Goal: Task Accomplishment & Management: Complete application form

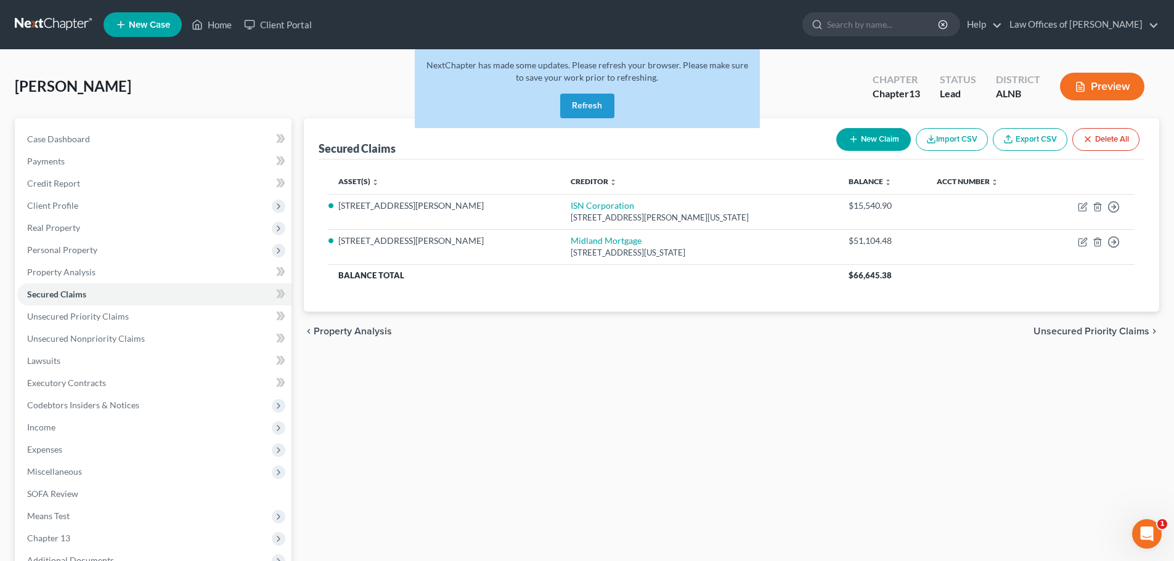
click at [594, 108] on button "Refresh" at bounding box center [587, 106] width 54 height 25
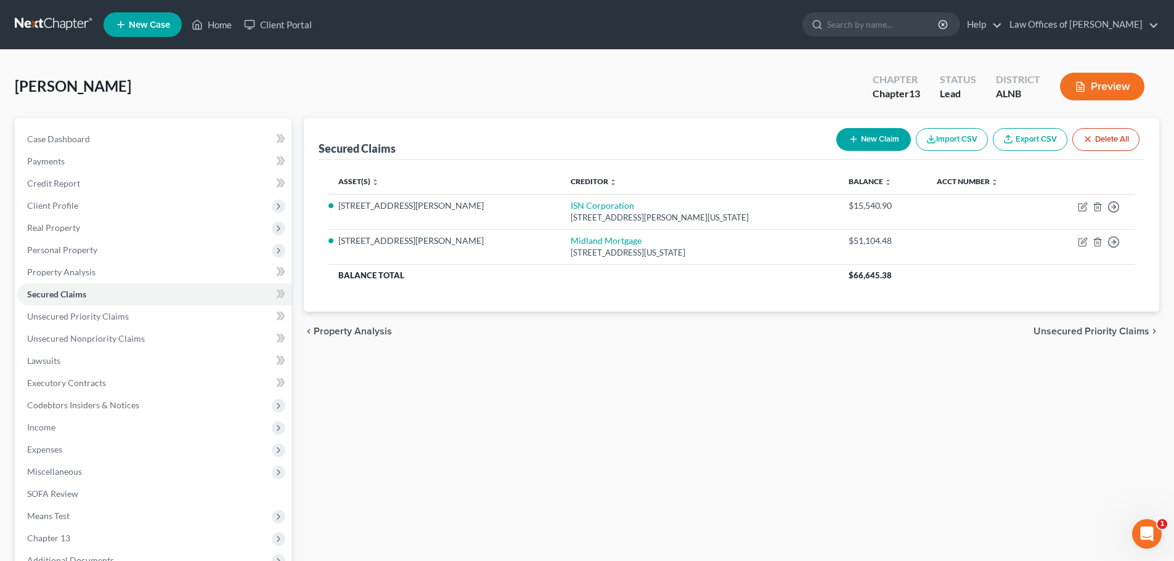
click at [160, 20] on span "New Case" at bounding box center [149, 24] width 41 height 9
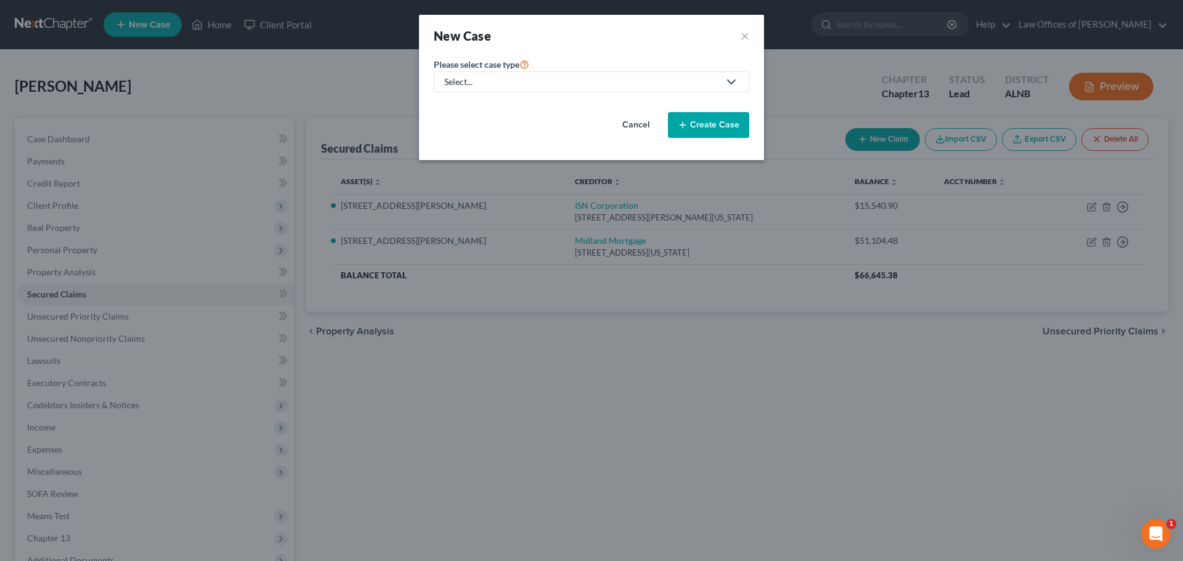
click at [734, 79] on icon at bounding box center [731, 82] width 15 height 15
click at [485, 103] on div "Bankruptcy" at bounding box center [467, 106] width 44 height 12
select select "1"
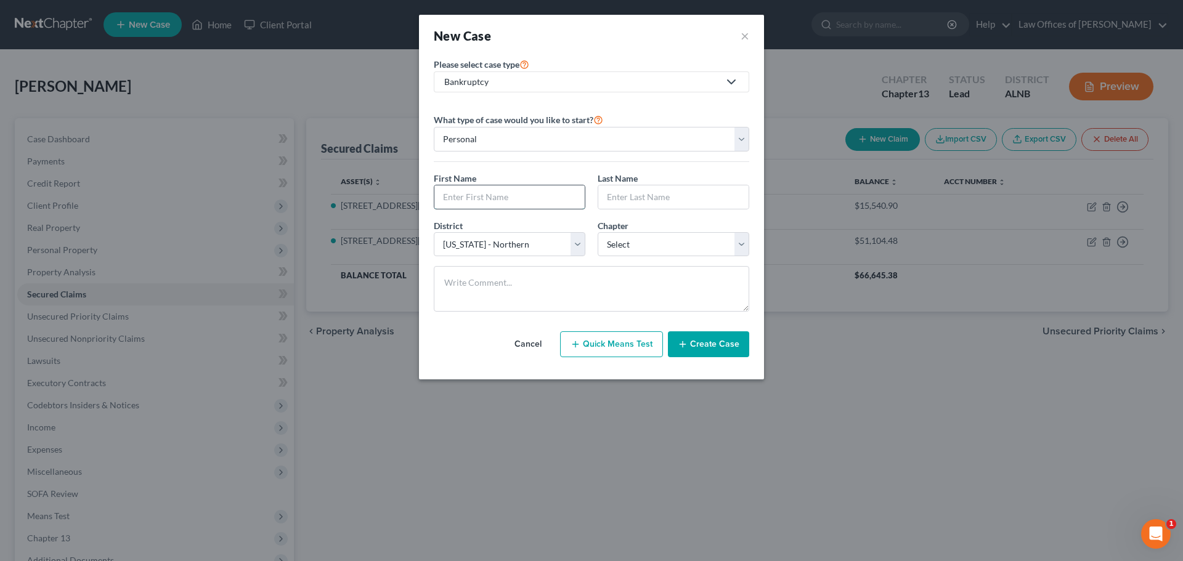
click at [544, 195] on input "text" at bounding box center [509, 196] width 150 height 23
type input "Camelli"
type input "[PERSON_NAME]"
click at [740, 247] on select "Select 7 11 12 13" at bounding box center [674, 244] width 152 height 25
select select "3"
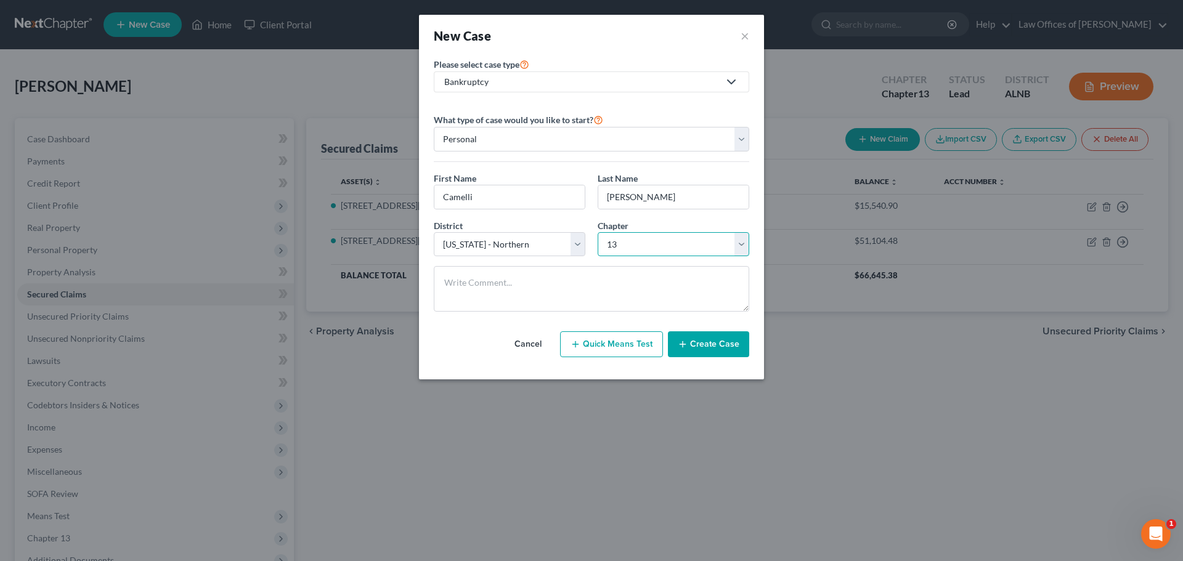
click at [598, 232] on select "Select 7 11 12 13" at bounding box center [674, 244] width 152 height 25
click at [709, 339] on button "Create Case" at bounding box center [708, 344] width 81 height 26
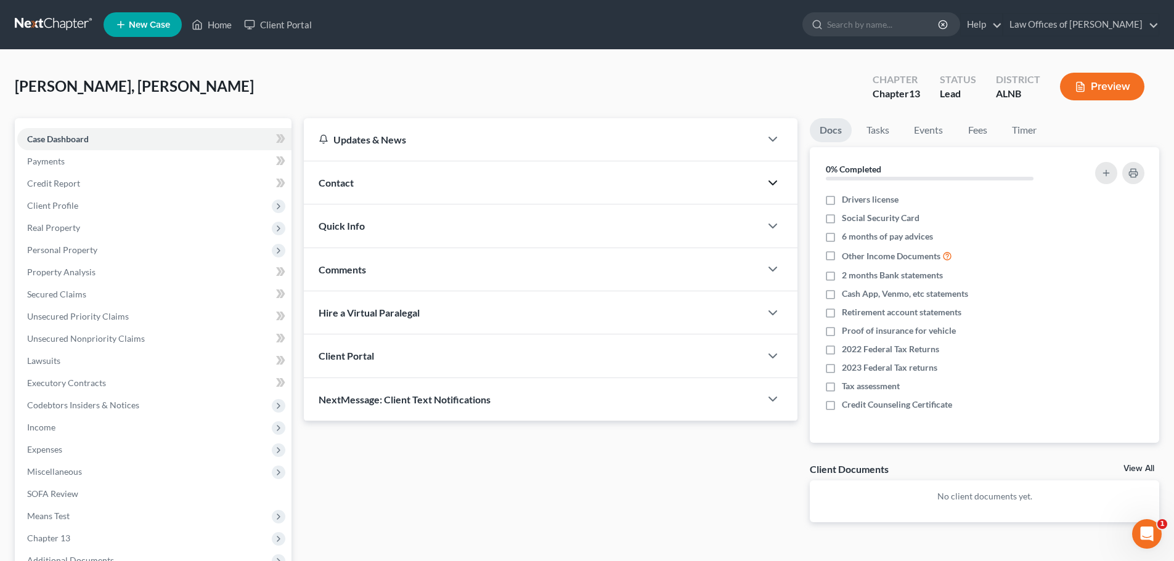
click at [769, 185] on icon "button" at bounding box center [772, 183] width 15 height 15
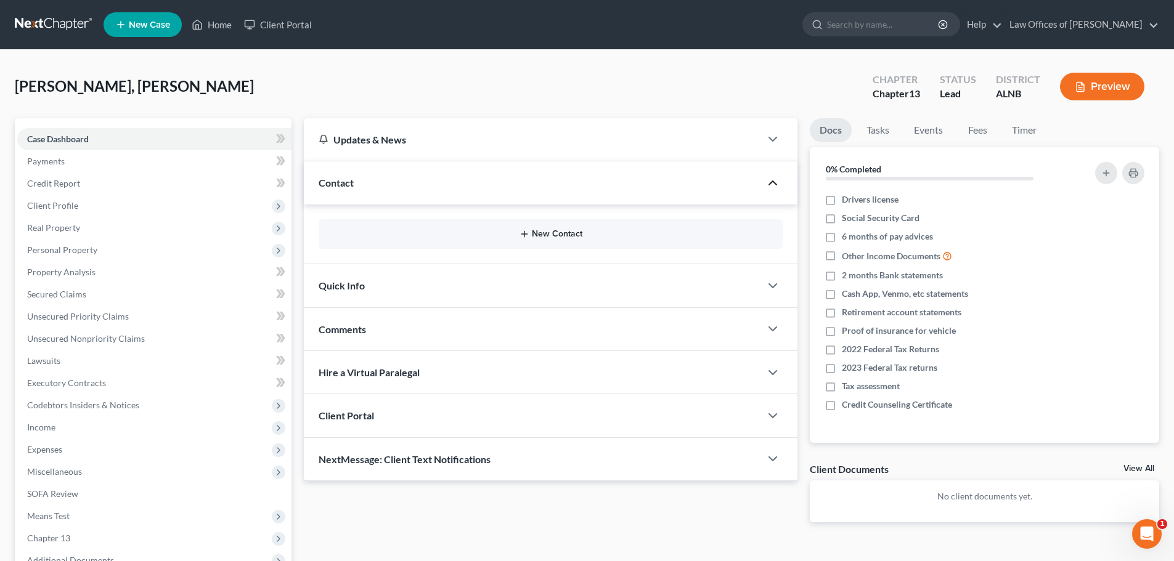
click at [525, 236] on icon "button" at bounding box center [524, 234] width 10 height 10
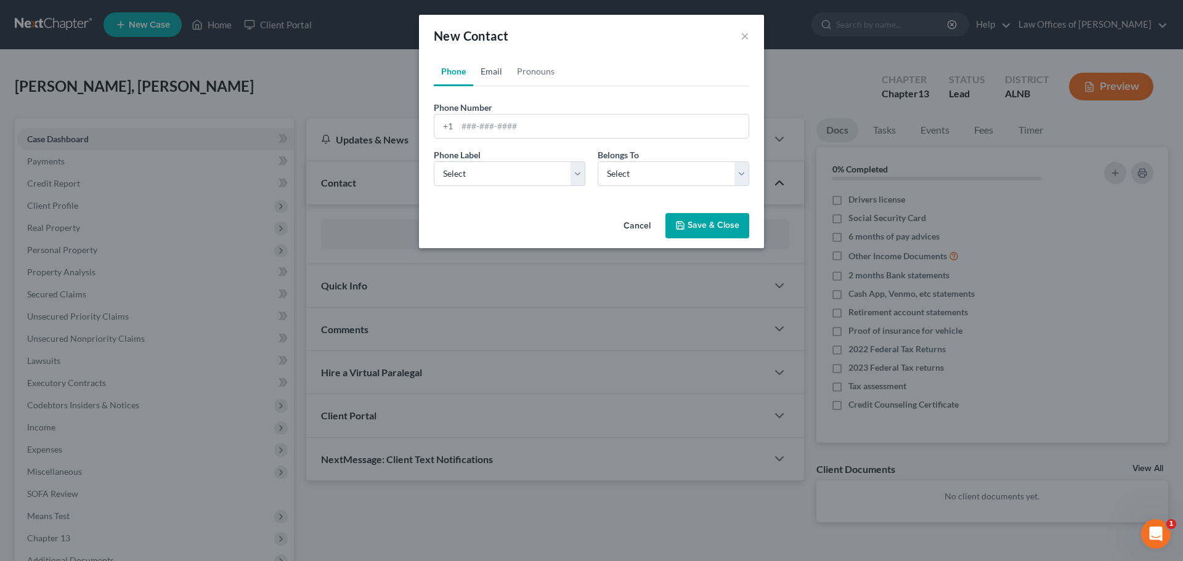
click at [477, 69] on link "Email" at bounding box center [491, 72] width 36 height 30
click at [514, 118] on input "email" at bounding box center [602, 126] width 291 height 23
paste input "[EMAIL_ADDRESS][DOMAIN_NAME]"
type input "[EMAIL_ADDRESS][DOMAIN_NAME]"
click at [574, 174] on select "Select Home Work Other" at bounding box center [510, 173] width 152 height 25
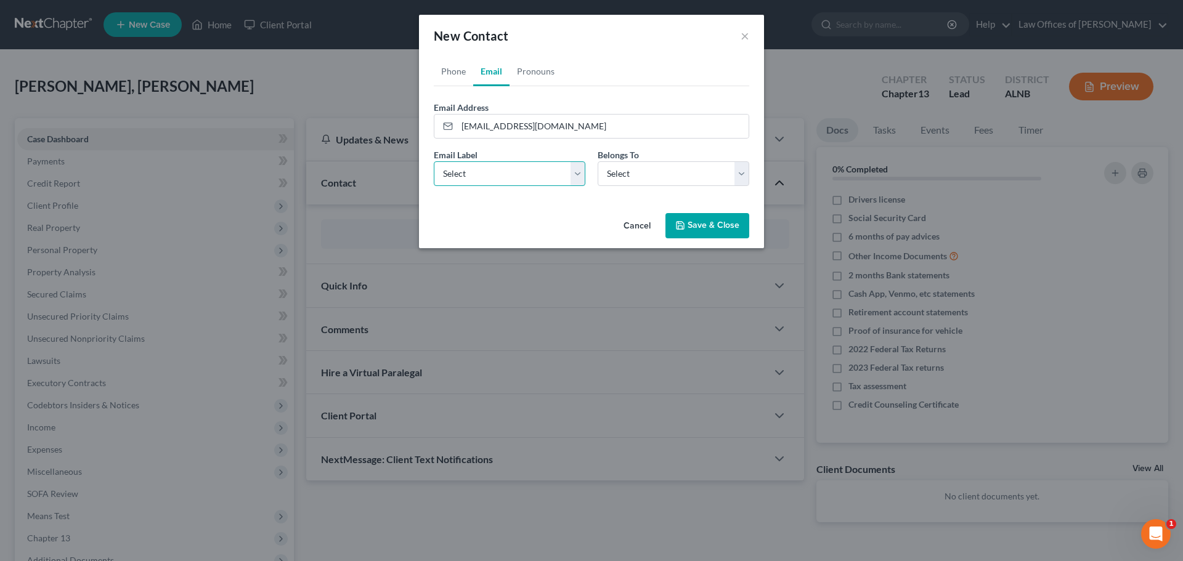
select select "0"
click at [434, 161] on select "Select Home Work Other" at bounding box center [510, 173] width 152 height 25
click at [746, 171] on select "Select Client Other" at bounding box center [674, 173] width 152 height 25
select select "0"
click at [598, 161] on select "Select Client Other" at bounding box center [674, 173] width 152 height 25
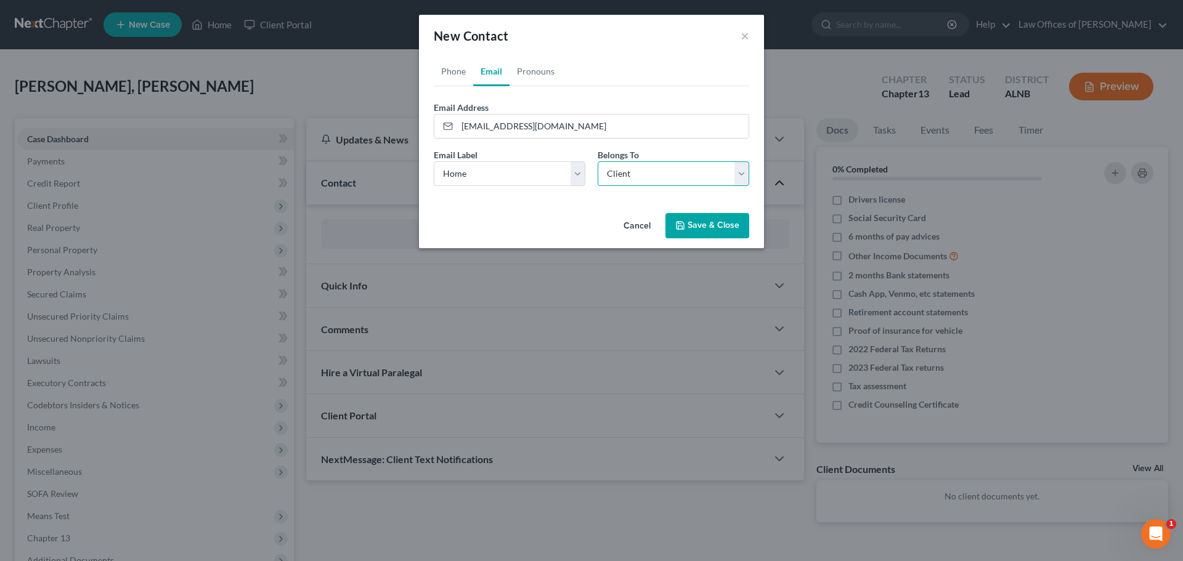
select select "0"
click at [449, 68] on link "Phone" at bounding box center [453, 72] width 39 height 30
click at [505, 125] on input "tel" at bounding box center [602, 126] width 291 height 23
paste input "[PHONE_NUMBER]"
type input "[PHONE_NUMBER]"
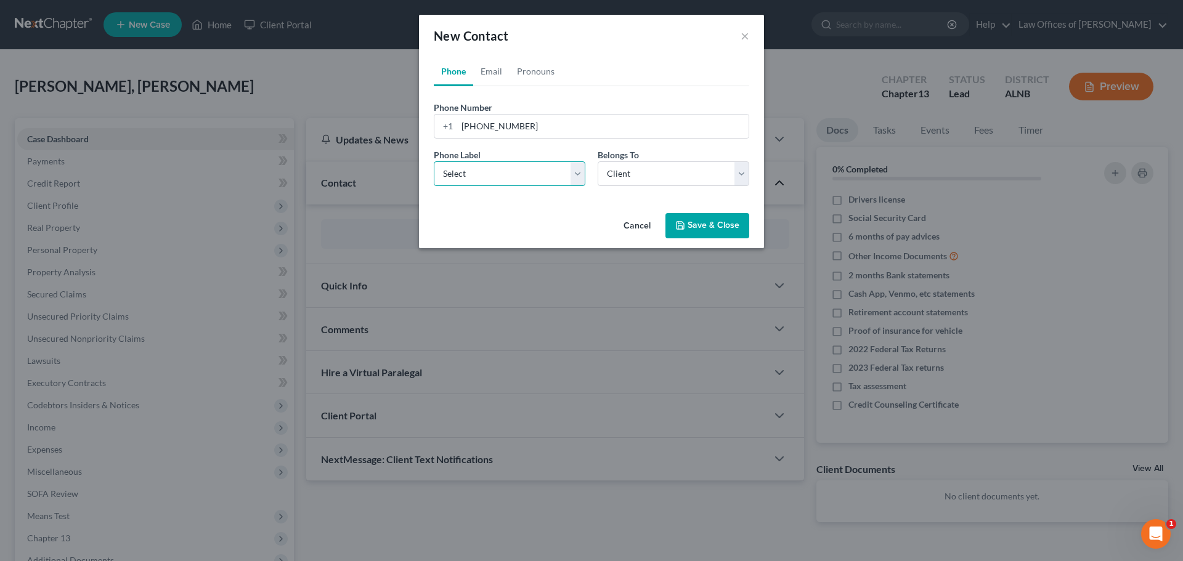
click at [572, 175] on select "Select Mobile Home Work Other" at bounding box center [510, 173] width 152 height 25
select select "0"
click at [434, 161] on select "Select Mobile Home Work Other" at bounding box center [510, 173] width 152 height 25
click at [741, 170] on select "Select Client Other" at bounding box center [674, 173] width 152 height 25
click at [598, 161] on select "Select Client Other" at bounding box center [674, 173] width 152 height 25
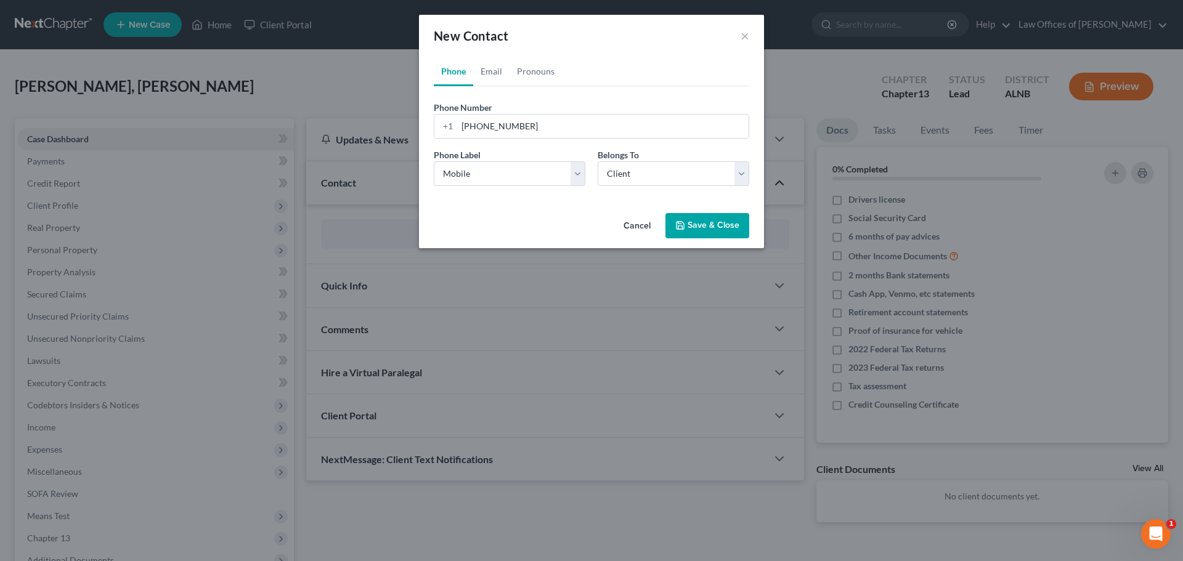
click at [704, 228] on button "Save & Close" at bounding box center [707, 226] width 84 height 26
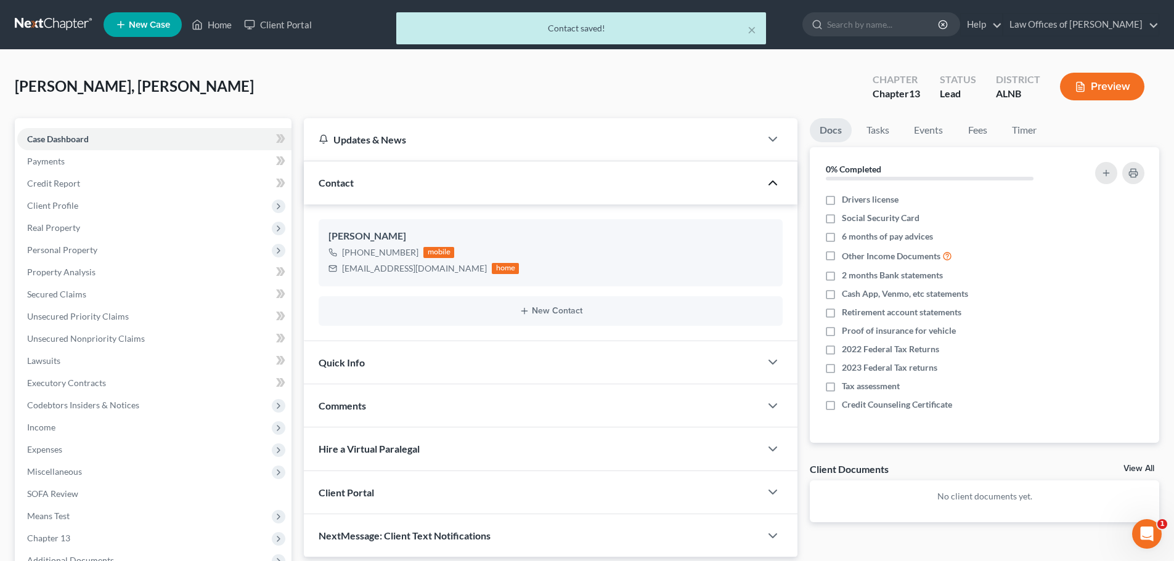
click at [769, 183] on icon "button" at bounding box center [772, 183] width 15 height 15
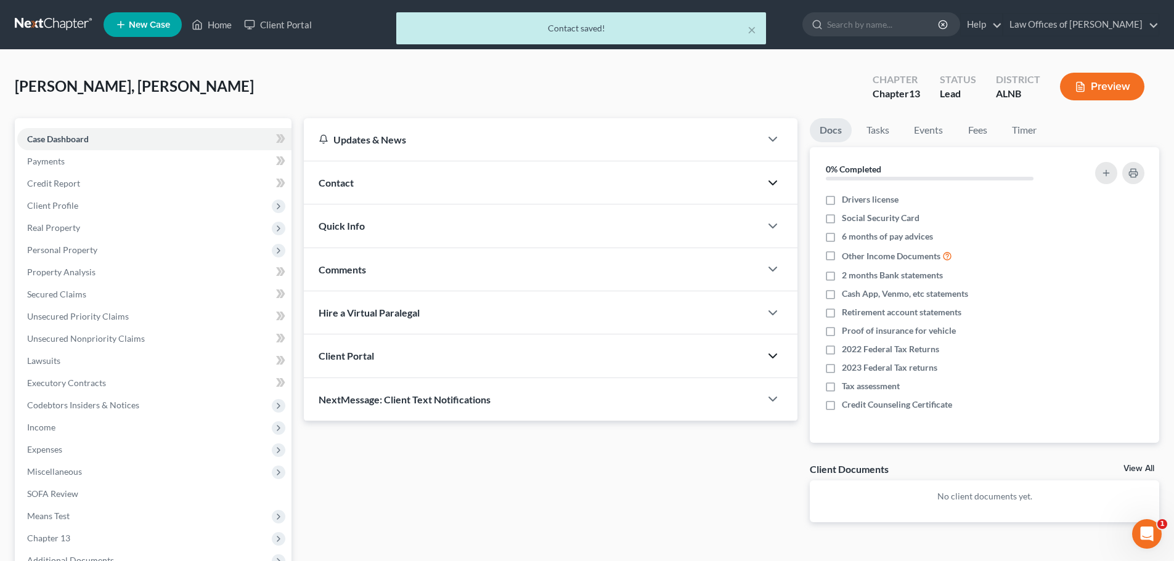
click at [772, 354] on icon "button" at bounding box center [772, 356] width 15 height 15
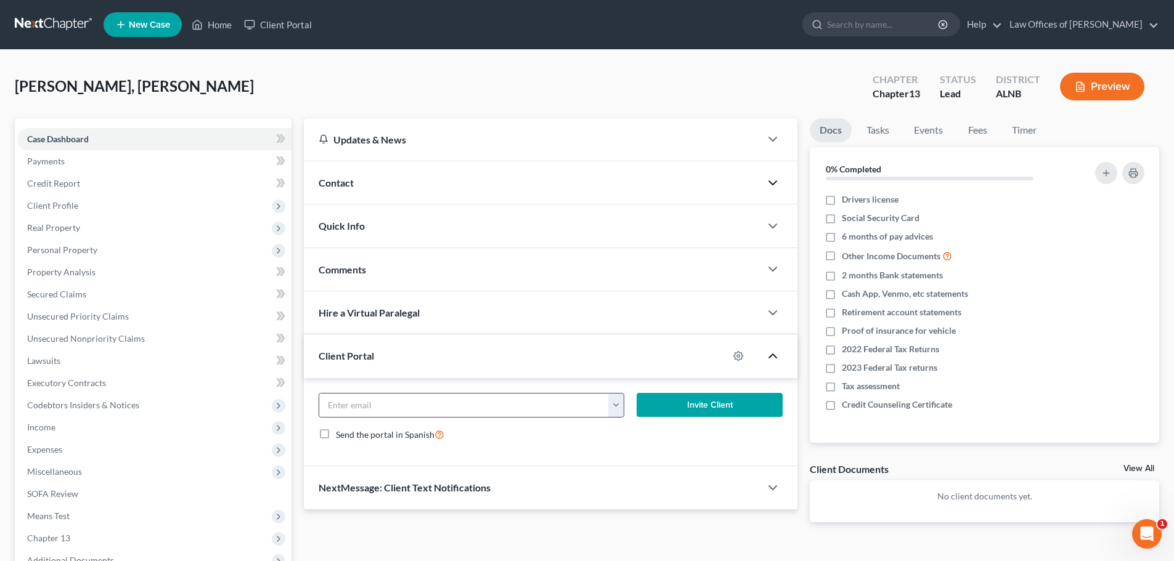
click at [610, 406] on button "button" at bounding box center [615, 405] width 15 height 23
click at [631, 433] on link "[EMAIL_ADDRESS][DOMAIN_NAME]" at bounding box center [692, 432] width 168 height 21
type input "[EMAIL_ADDRESS][DOMAIN_NAME]"
click at [734, 405] on button "Invite Client" at bounding box center [709, 405] width 147 height 25
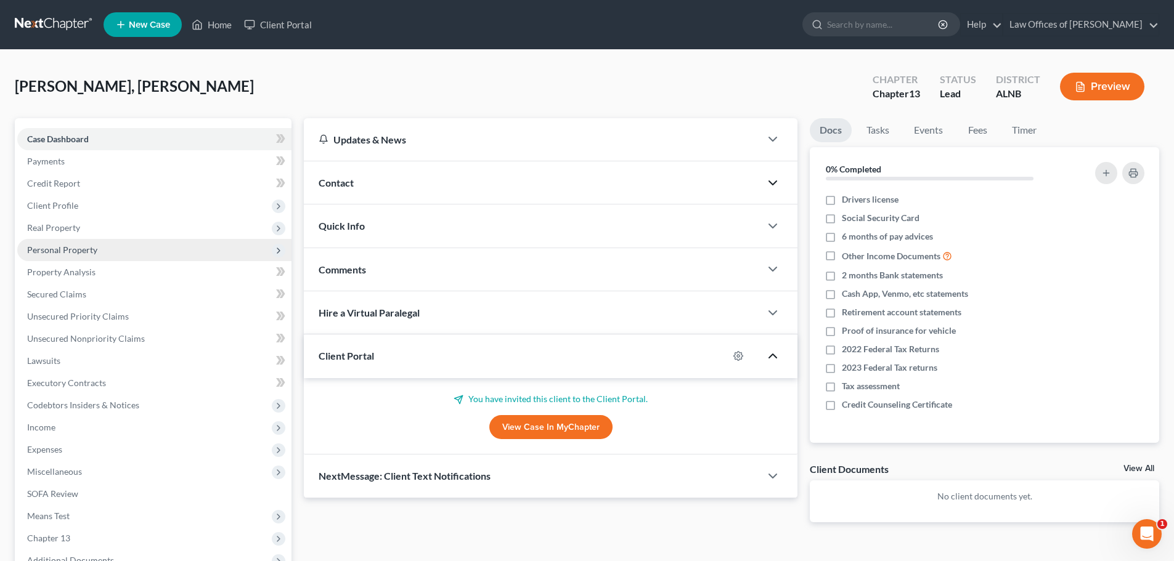
click at [105, 249] on span "Personal Property" at bounding box center [154, 250] width 274 height 22
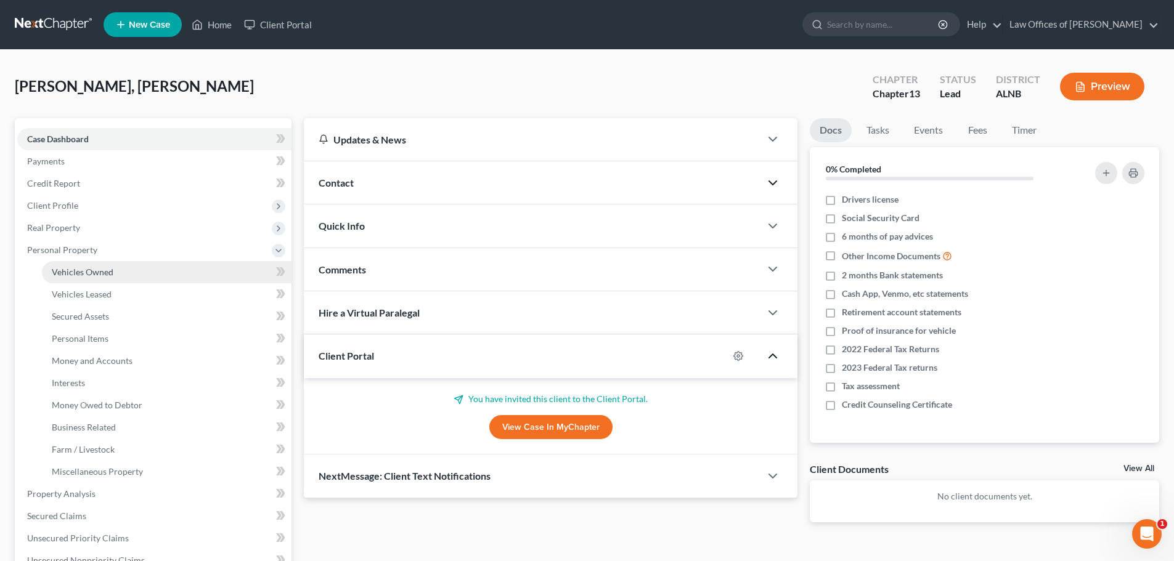
click at [110, 272] on span "Vehicles Owned" at bounding box center [83, 272] width 62 height 10
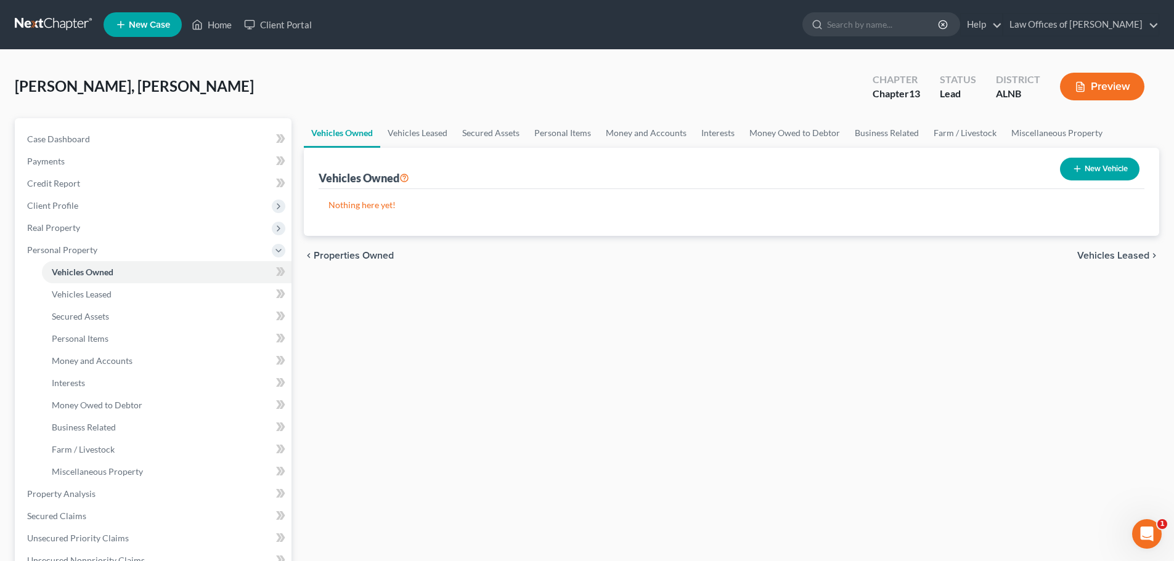
click at [1115, 164] on button "New Vehicle" at bounding box center [1099, 169] width 79 height 23
select select "0"
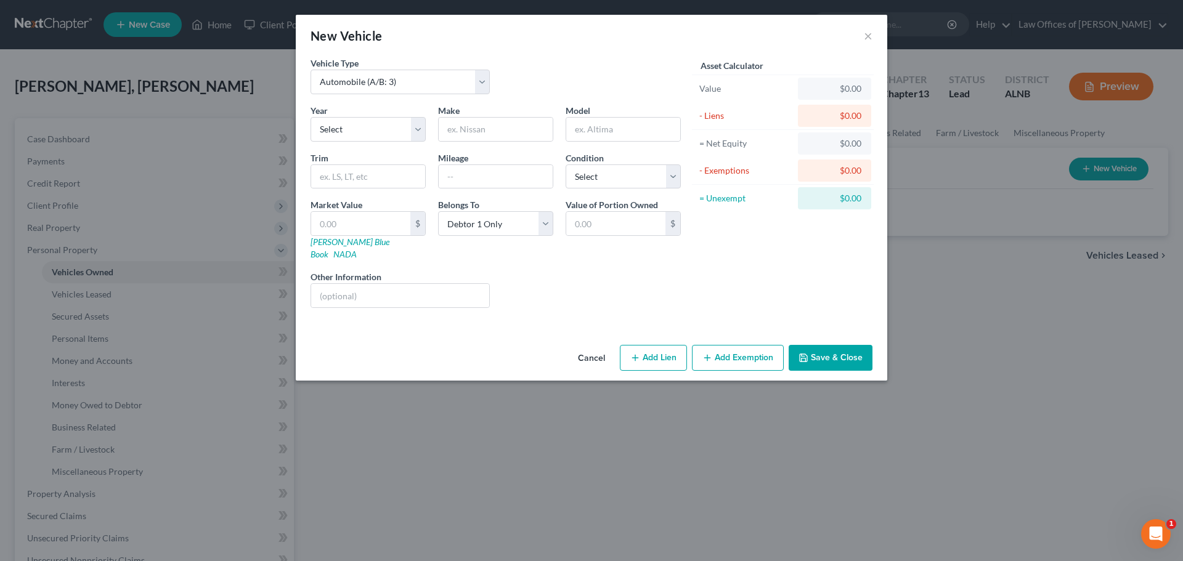
click at [664, 345] on button "Add Lien" at bounding box center [653, 358] width 67 height 26
select select "0"
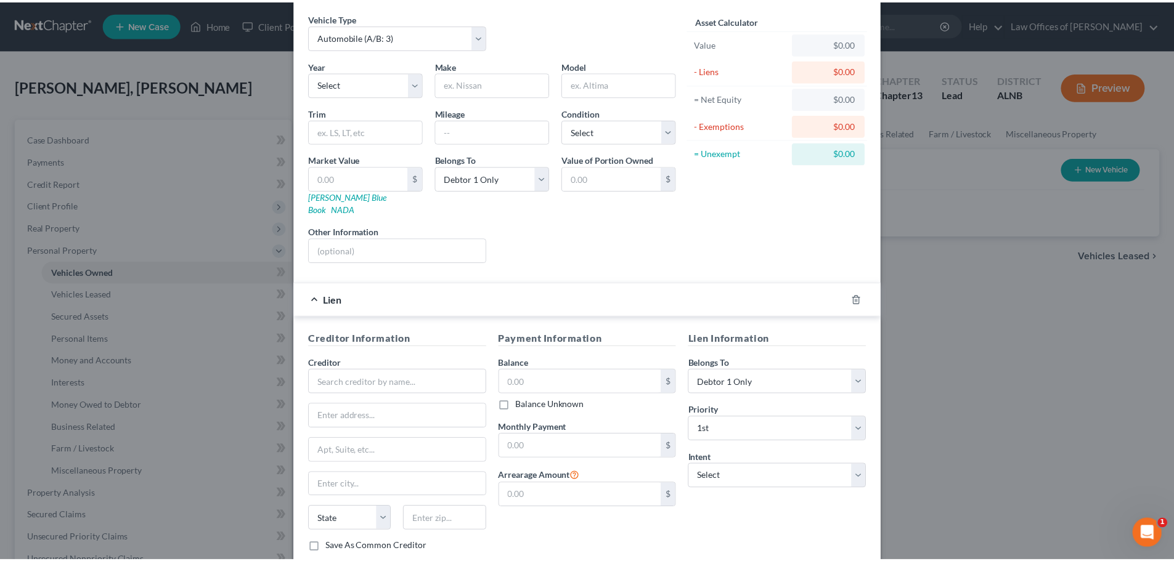
scroll to position [113, 0]
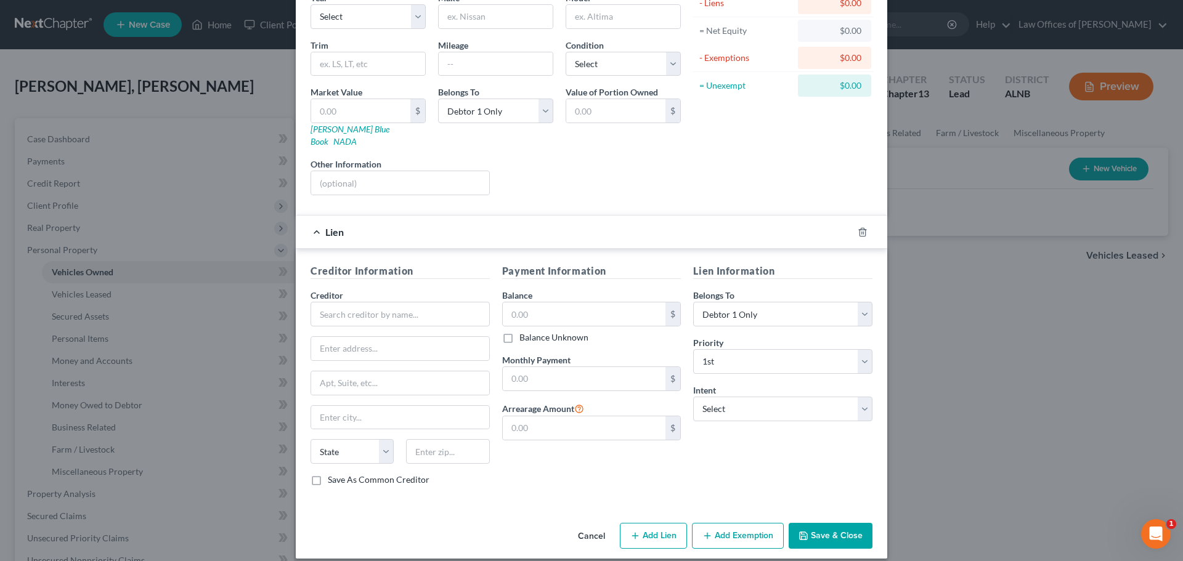
click at [582, 524] on button "Cancel" at bounding box center [591, 536] width 47 height 25
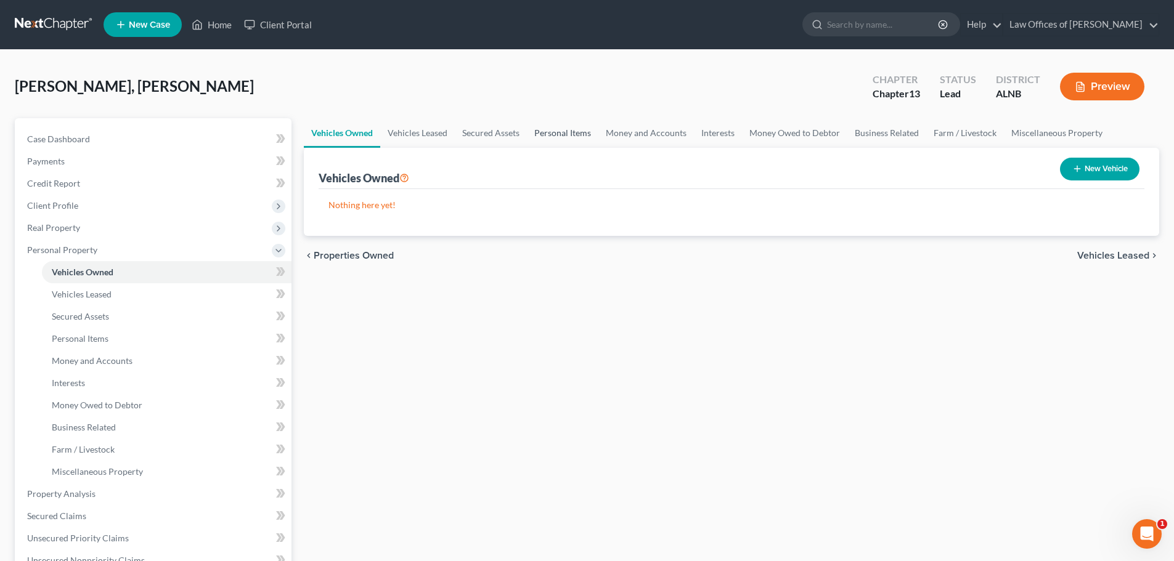
click at [577, 136] on link "Personal Items" at bounding box center [562, 133] width 71 height 30
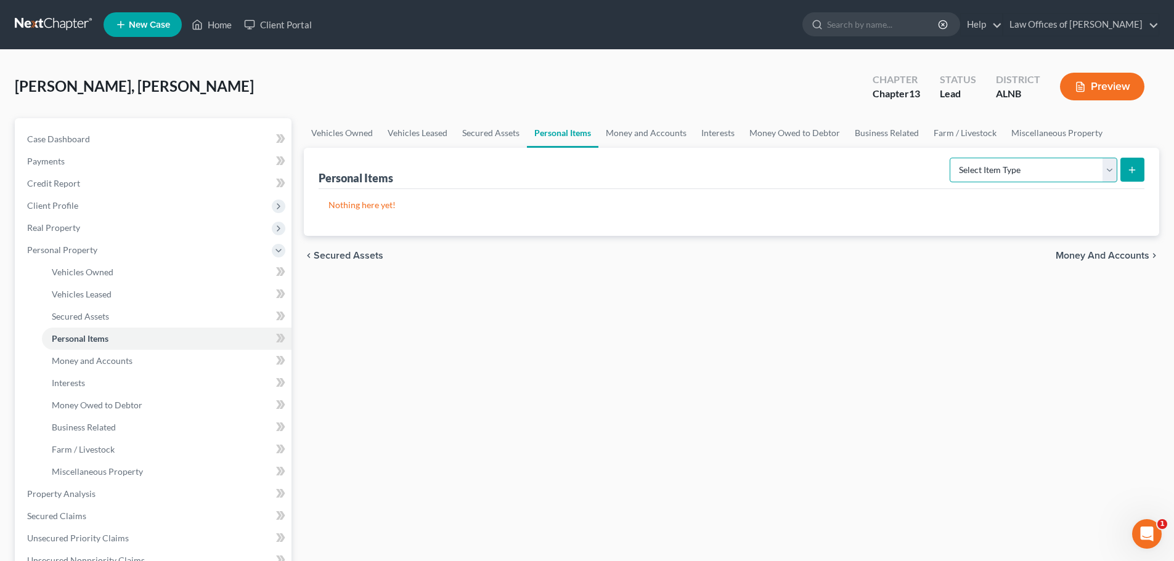
click at [1110, 169] on select "Select Item Type Clothing (A/B: 11) Collectibles Of Value (A/B: 8) Electronics …" at bounding box center [1033, 170] width 168 height 25
select select "clothing"
click at [951, 158] on select "Select Item Type Clothing (A/B: 11) Collectibles Of Value (A/B: 8) Electronics …" at bounding box center [1033, 170] width 168 height 25
click at [1138, 171] on button "submit" at bounding box center [1132, 170] width 24 height 24
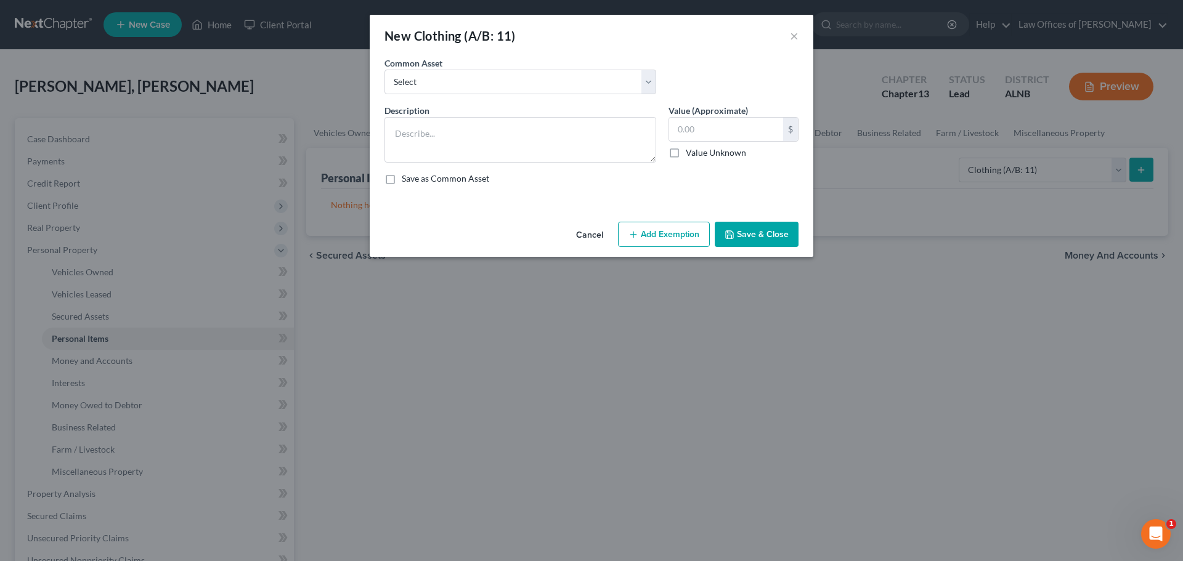
click at [585, 235] on button "Cancel" at bounding box center [589, 235] width 47 height 25
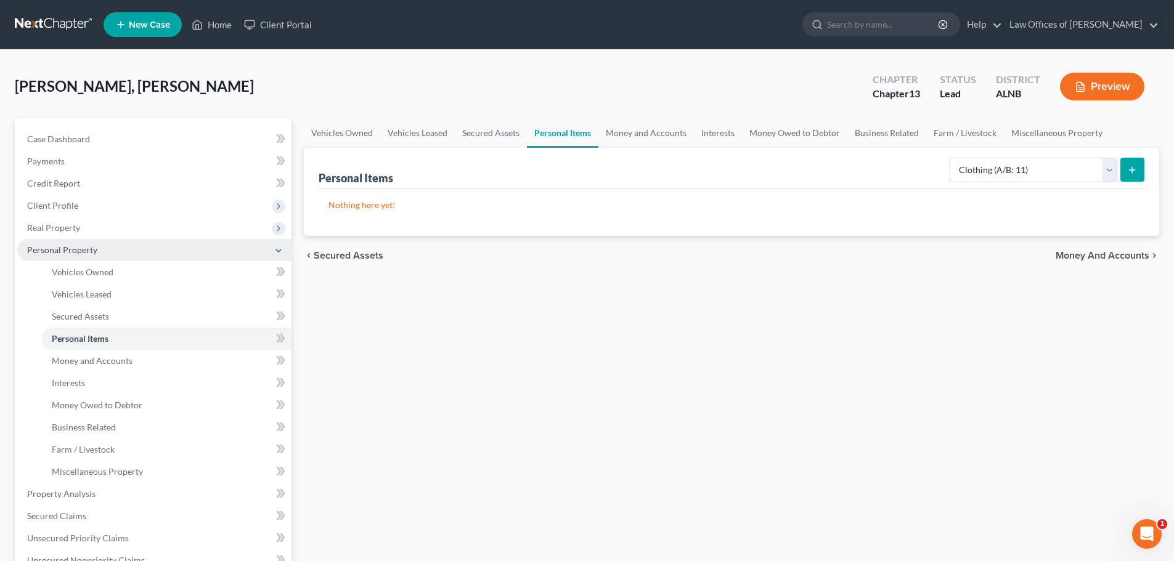
click at [280, 246] on icon at bounding box center [279, 251] width 10 height 10
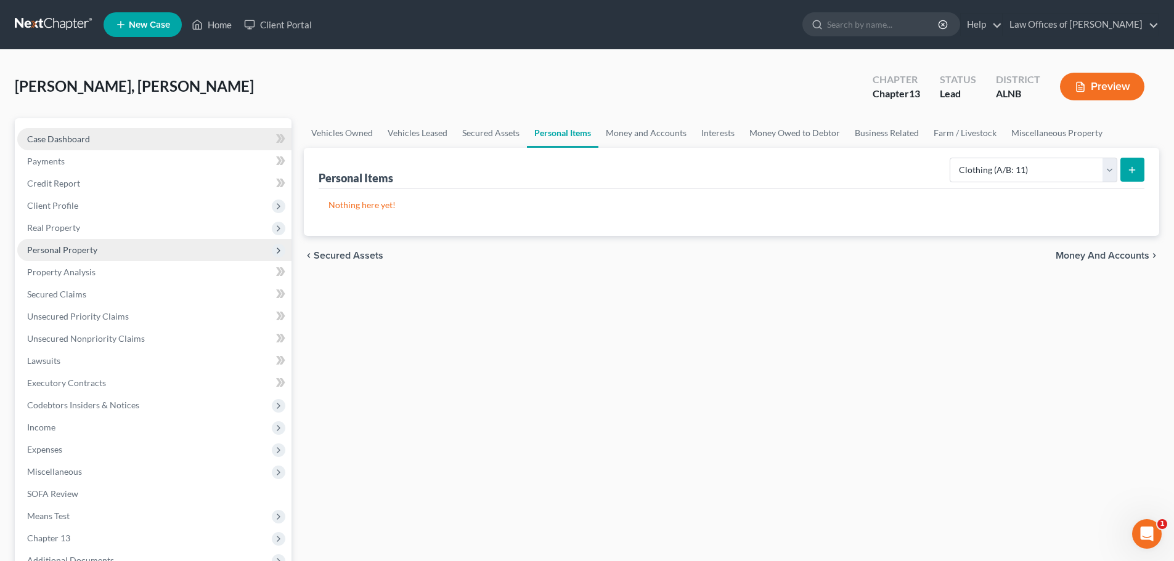
click at [100, 137] on link "Case Dashboard" at bounding box center [154, 139] width 274 height 22
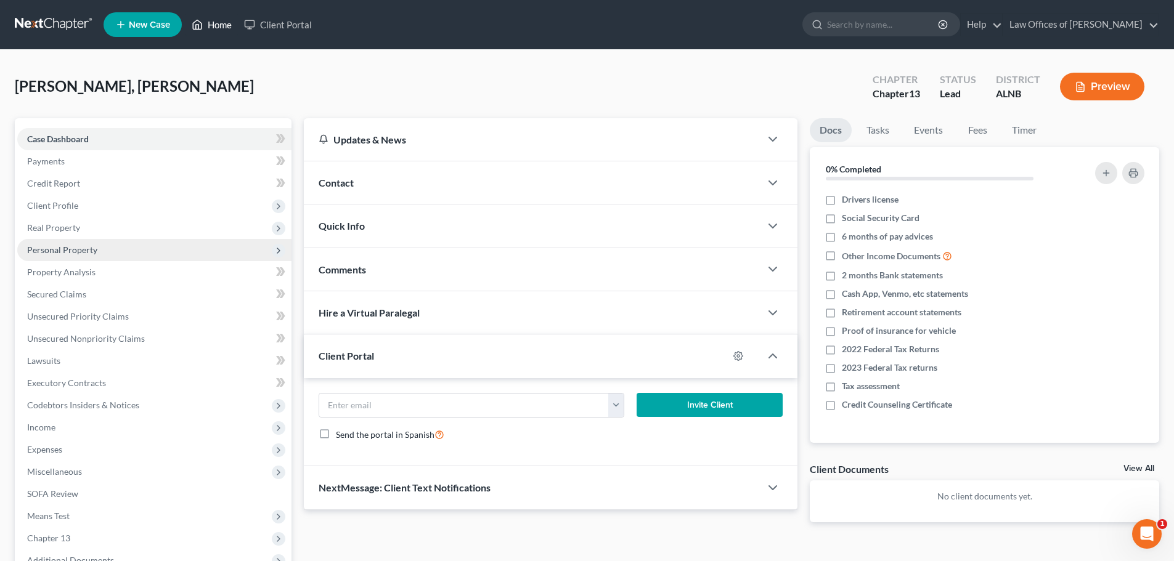
click at [221, 23] on link "Home" at bounding box center [211, 25] width 52 height 22
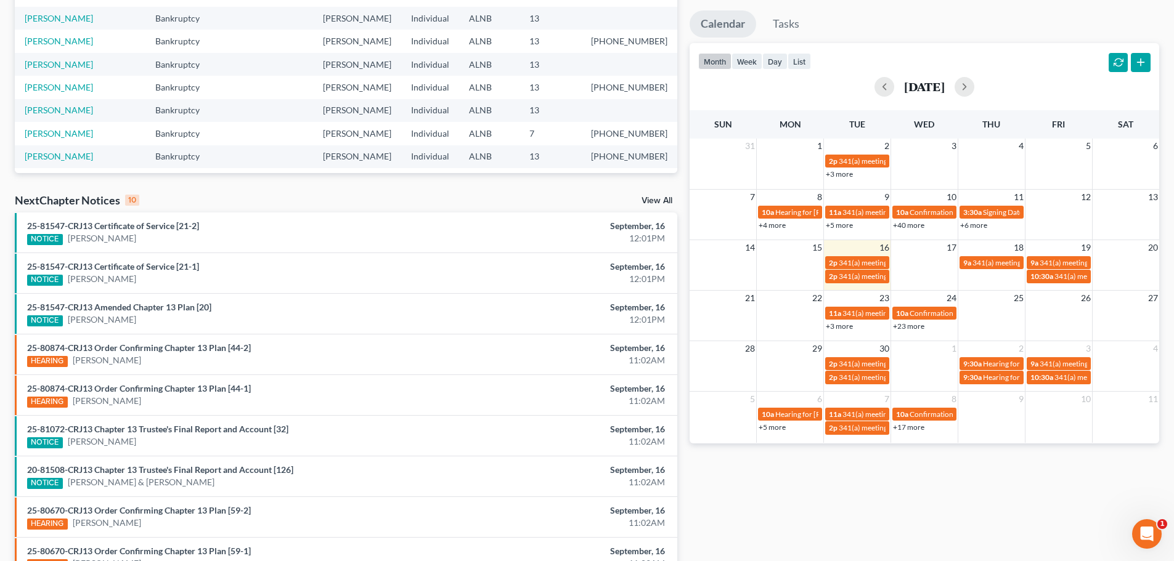
scroll to position [212, 0]
click at [796, 415] on span "Hearing for [PERSON_NAME]" at bounding box center [823, 413] width 96 height 9
select select "Days"
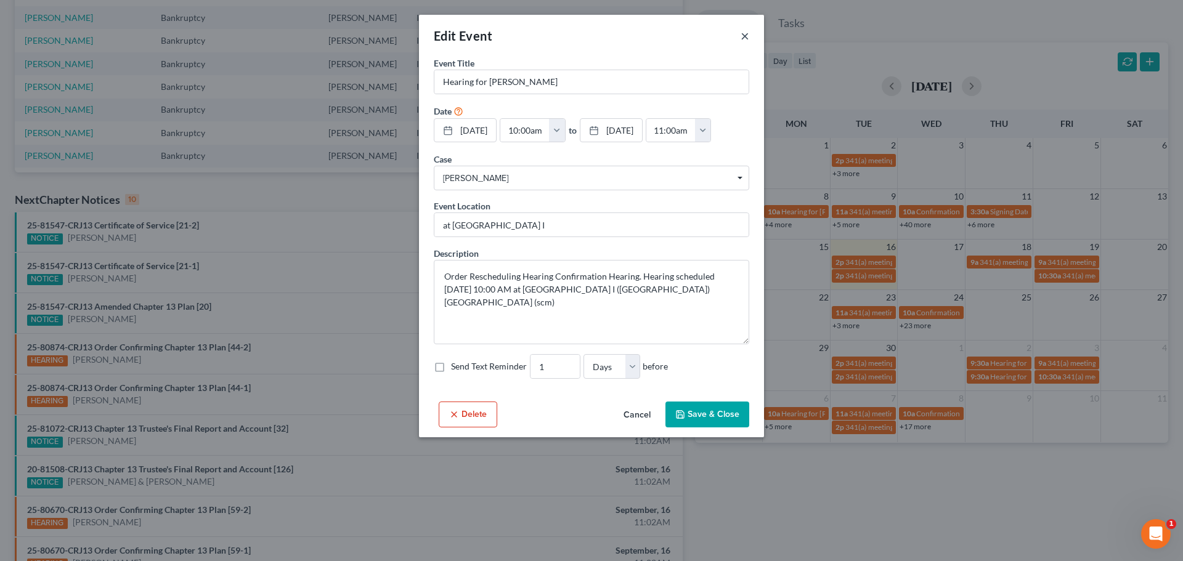
click at [744, 37] on button "×" at bounding box center [744, 35] width 9 height 15
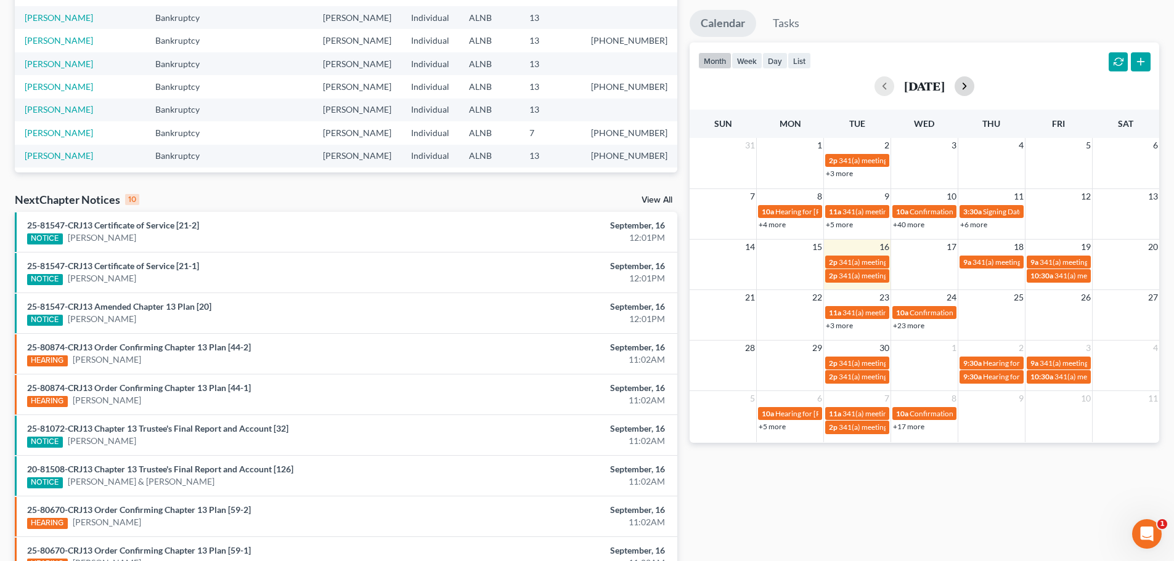
click at [974, 87] on button "button" at bounding box center [964, 86] width 20 height 20
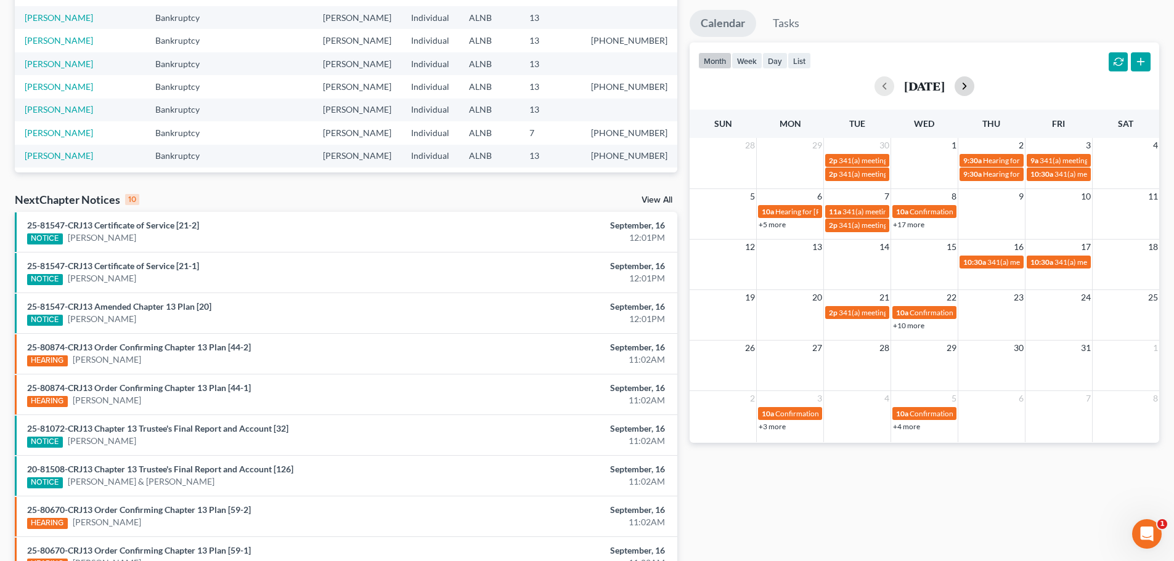
click at [974, 86] on button "button" at bounding box center [964, 86] width 20 height 20
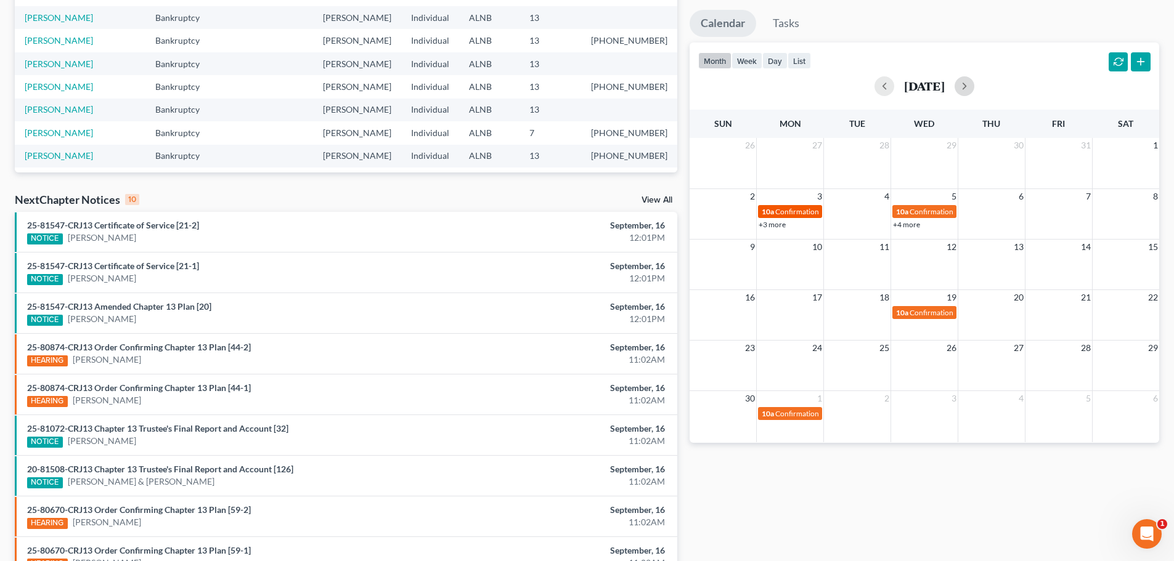
click at [784, 212] on span "Confirmation hearing for [PERSON_NAME]" at bounding box center [845, 211] width 140 height 9
select select "Days"
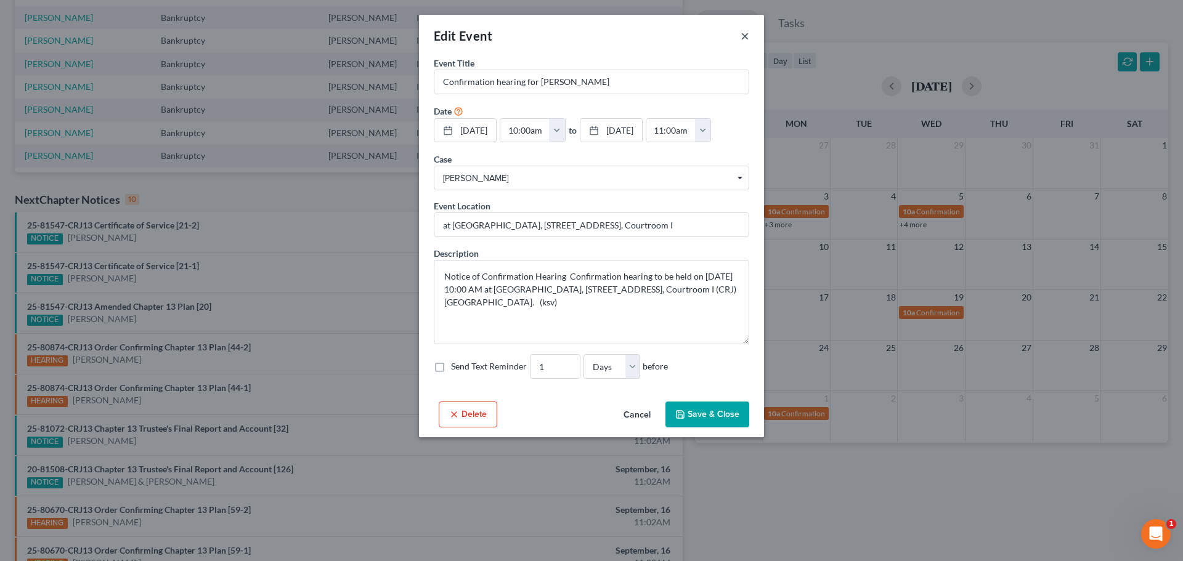
click at [744, 33] on button "×" at bounding box center [744, 35] width 9 height 15
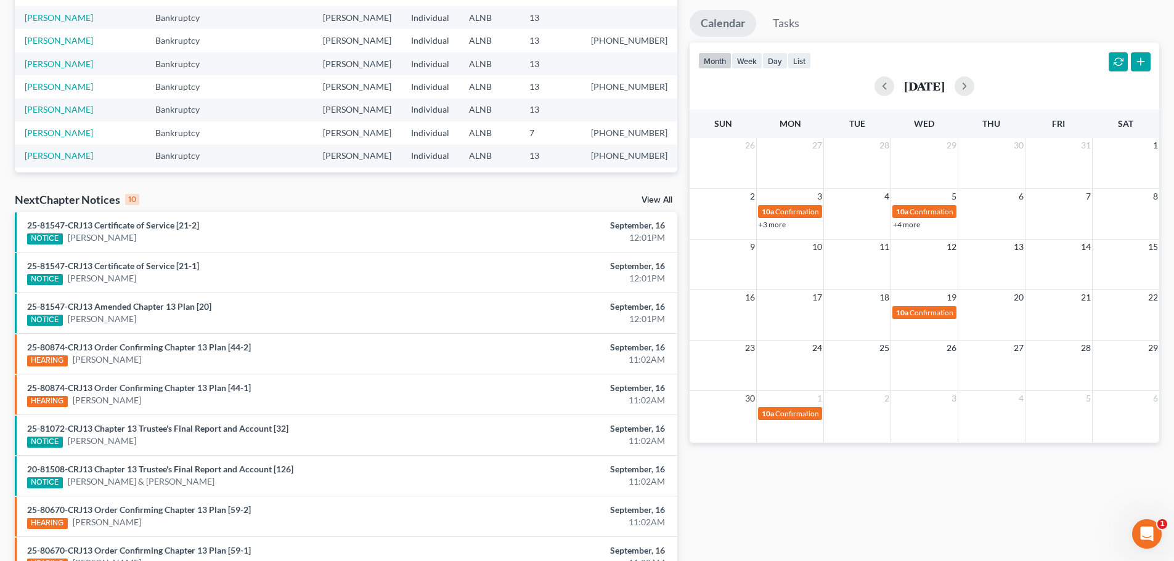
scroll to position [0, 0]
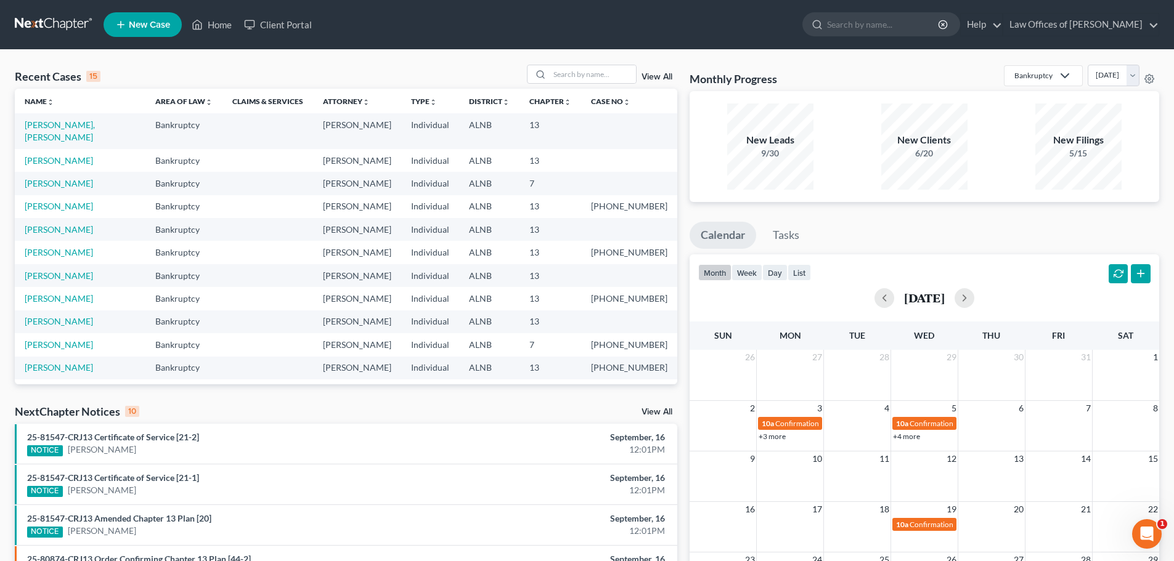
click at [157, 20] on span "New Case" at bounding box center [149, 24] width 41 height 9
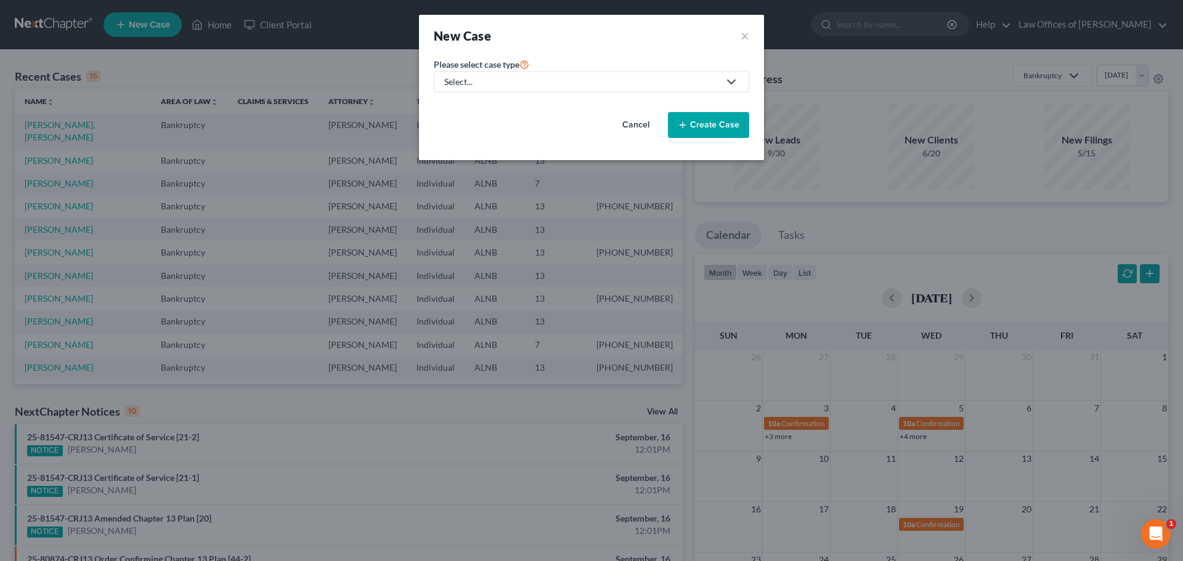
click at [713, 79] on div "Select..." at bounding box center [581, 82] width 275 height 12
click at [489, 105] on div "Bankruptcy" at bounding box center [467, 106] width 44 height 12
select select "1"
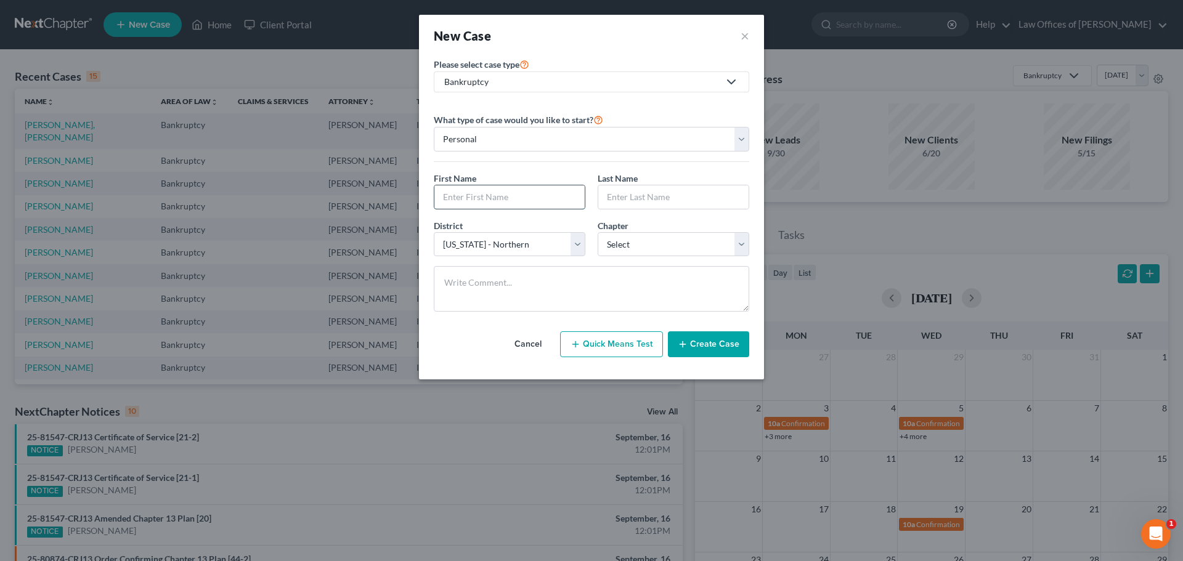
click at [553, 201] on input "text" at bounding box center [509, 196] width 150 height 23
type input "[PERSON_NAME]"
click at [707, 346] on button "Create Case" at bounding box center [708, 344] width 81 height 26
click at [737, 241] on select "Select 7 11 12 13" at bounding box center [674, 244] width 152 height 25
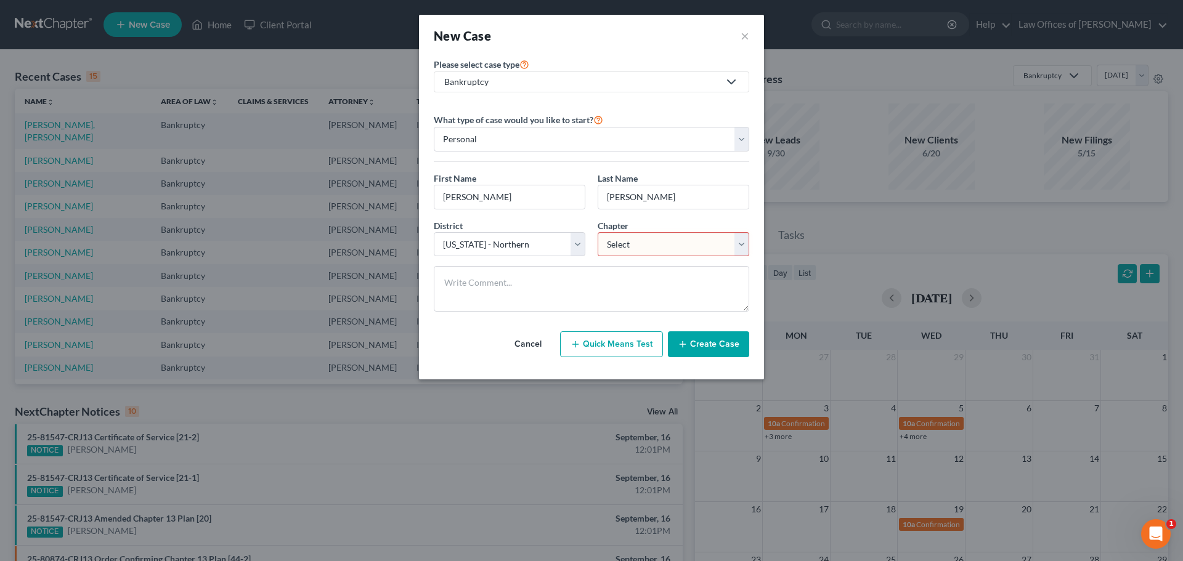
select select "3"
click at [598, 232] on select "Select 7 11 12 13" at bounding box center [674, 244] width 152 height 25
click at [712, 344] on button "Create Case" at bounding box center [708, 344] width 81 height 26
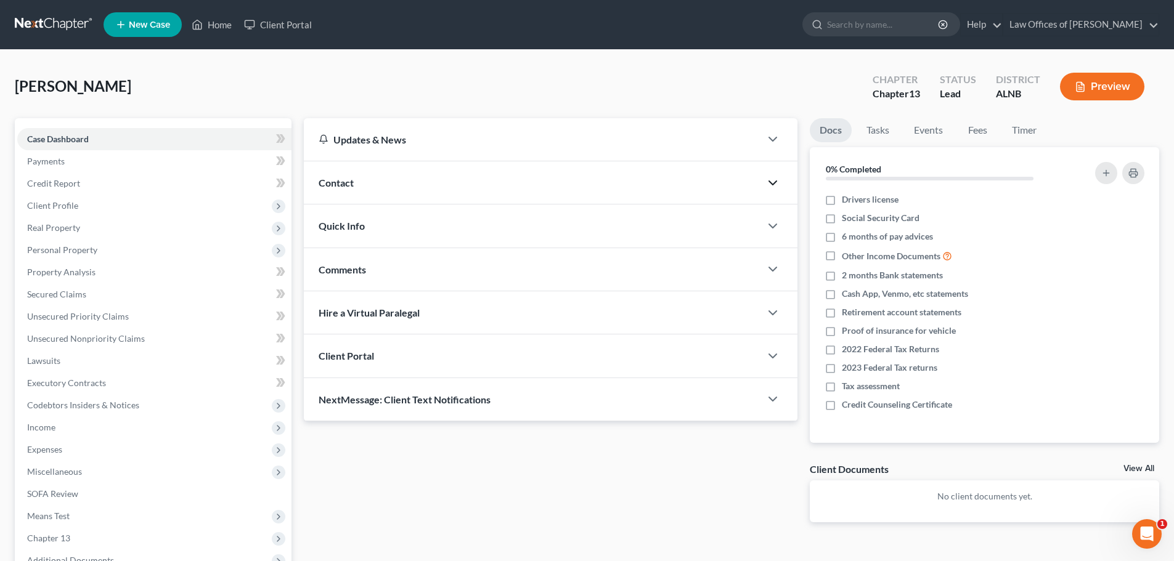
click at [765, 181] on icon "button" at bounding box center [772, 183] width 15 height 15
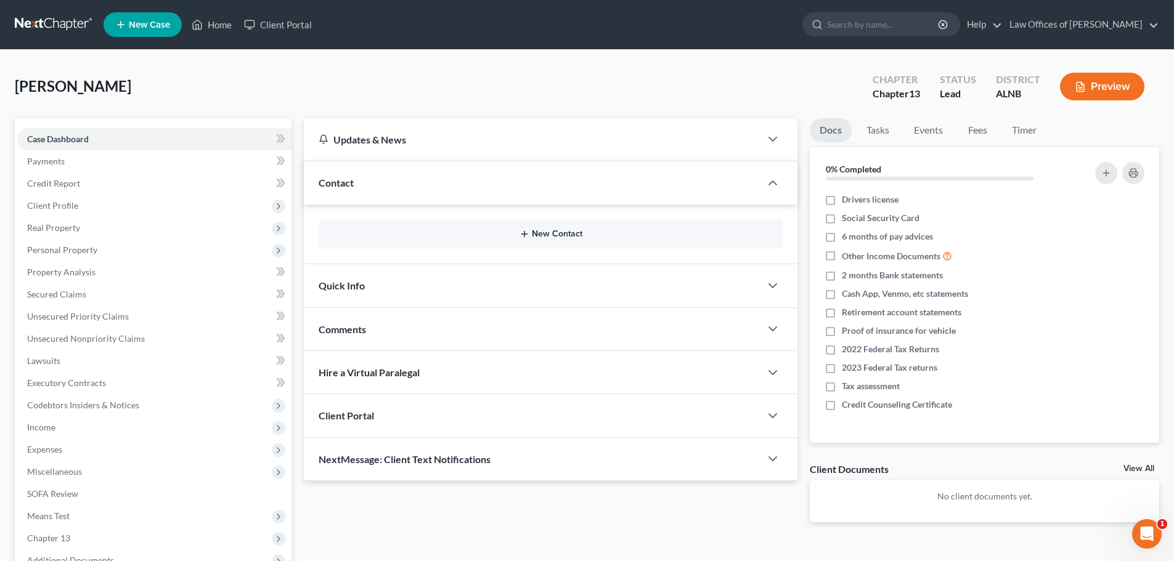
click at [573, 238] on button "New Contact" at bounding box center [550, 234] width 444 height 10
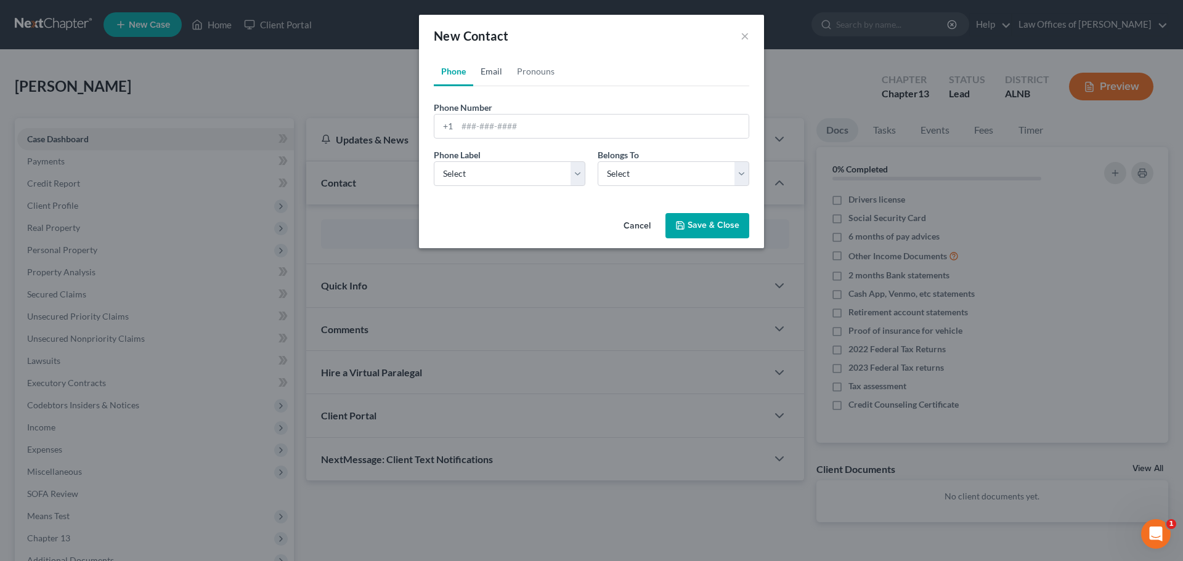
click at [497, 69] on link "Email" at bounding box center [491, 72] width 36 height 30
click at [551, 124] on input "email" at bounding box center [602, 126] width 291 height 23
paste input "[EMAIL_ADDRESS][PERSON_NAME][DOMAIN_NAME]"
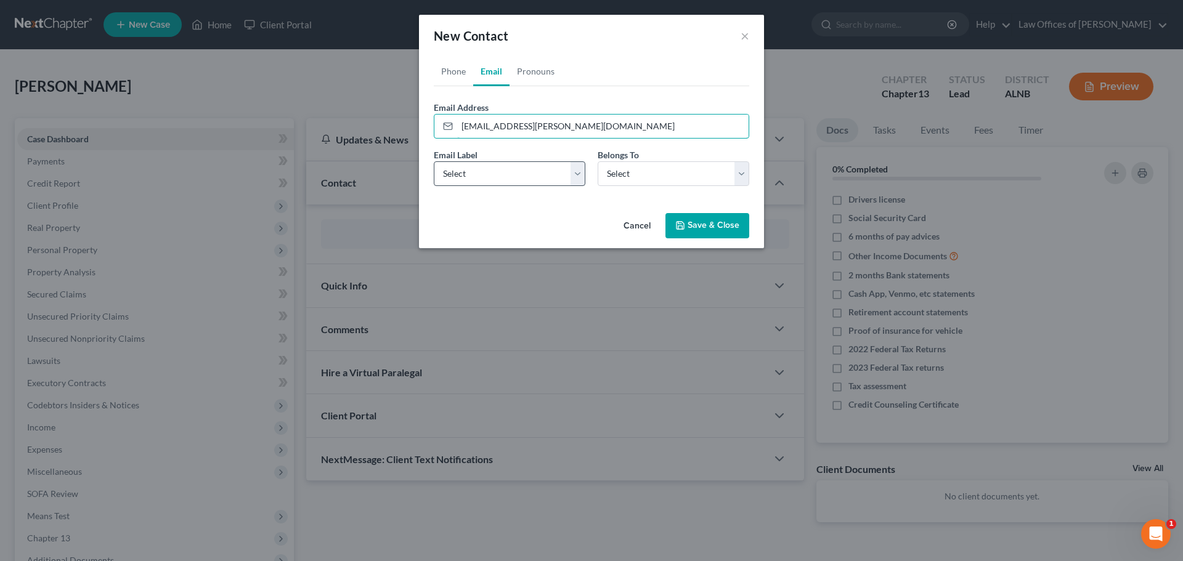
type input "[EMAIL_ADDRESS][PERSON_NAME][DOMAIN_NAME]"
click at [578, 176] on select "Select Home Work Other" at bounding box center [510, 173] width 152 height 25
select select "0"
click at [434, 161] on select "Select Home Work Other" at bounding box center [510, 173] width 152 height 25
click at [745, 172] on select "Select Client Other" at bounding box center [674, 173] width 152 height 25
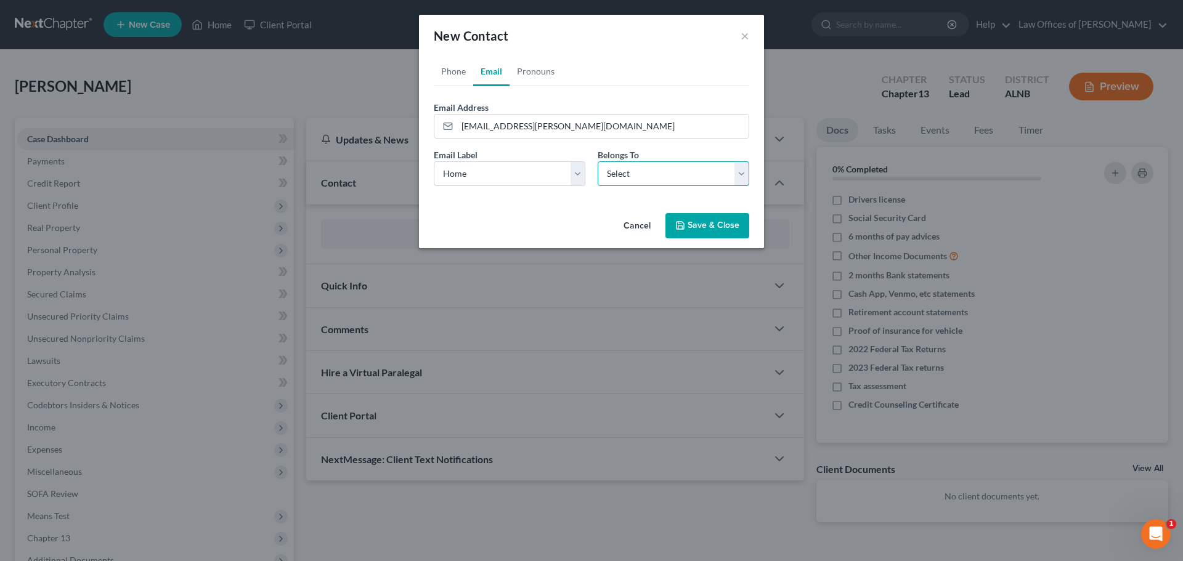
select select "0"
click at [598, 161] on select "Select Client Other" at bounding box center [674, 173] width 152 height 25
select select "0"
click at [442, 68] on link "Phone" at bounding box center [453, 72] width 39 height 30
click at [575, 173] on select "Select Mobile Home Work Other" at bounding box center [510, 173] width 152 height 25
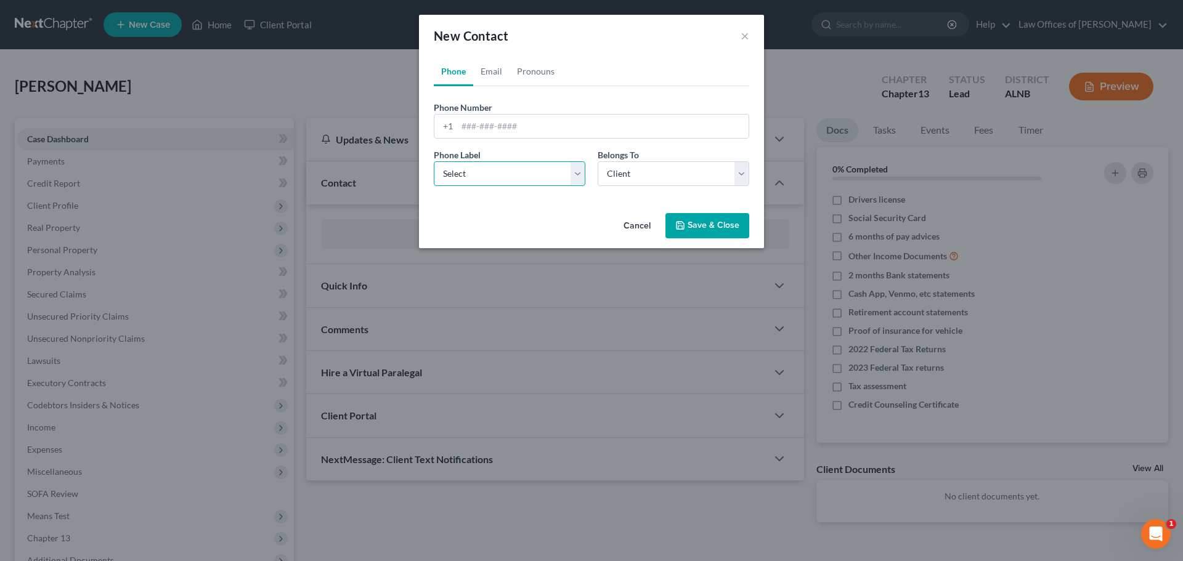
select select "0"
click at [434, 161] on select "Select Mobile Home Work Other" at bounding box center [510, 173] width 152 height 25
click at [513, 125] on input "tel" at bounding box center [602, 126] width 291 height 23
paste input "[PHONE_NUMBER]"
type input "[PHONE_NUMBER]"
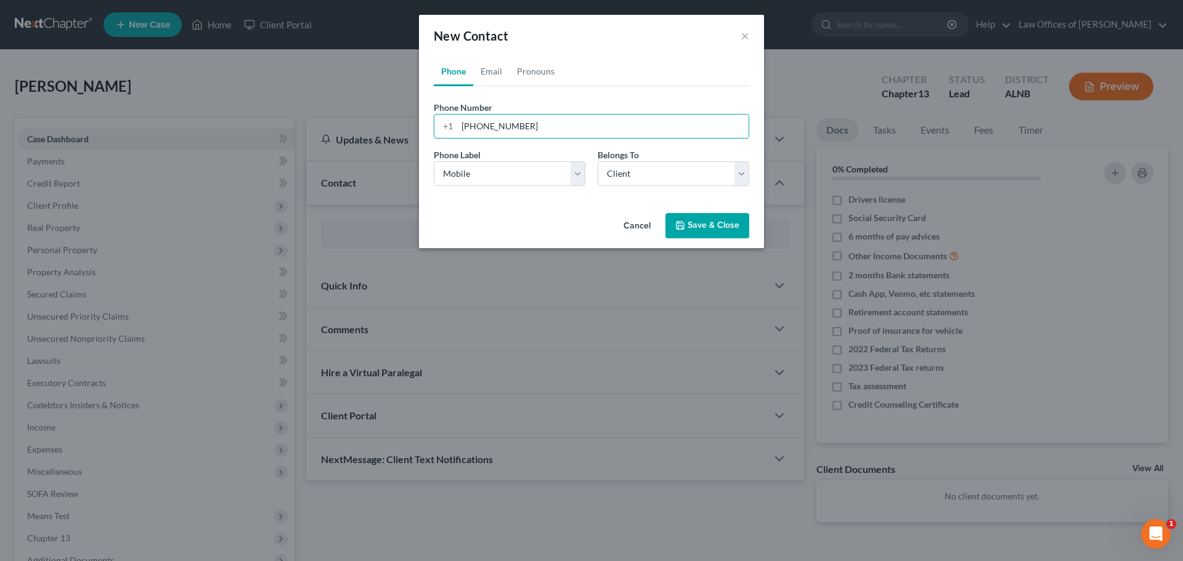
click at [689, 223] on button "Save & Close" at bounding box center [707, 226] width 84 height 26
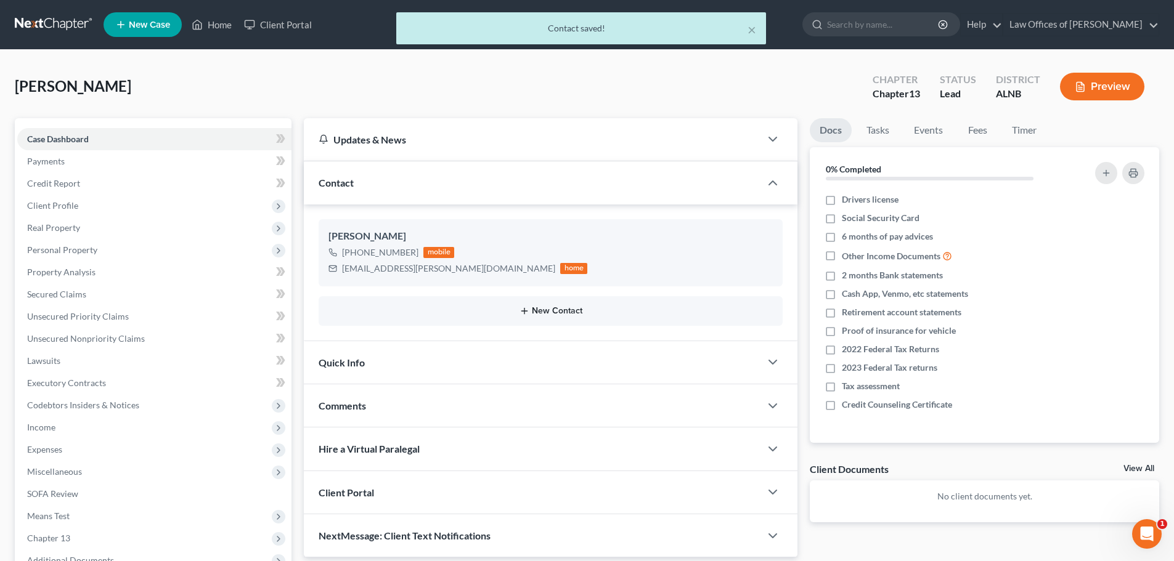
scroll to position [138, 0]
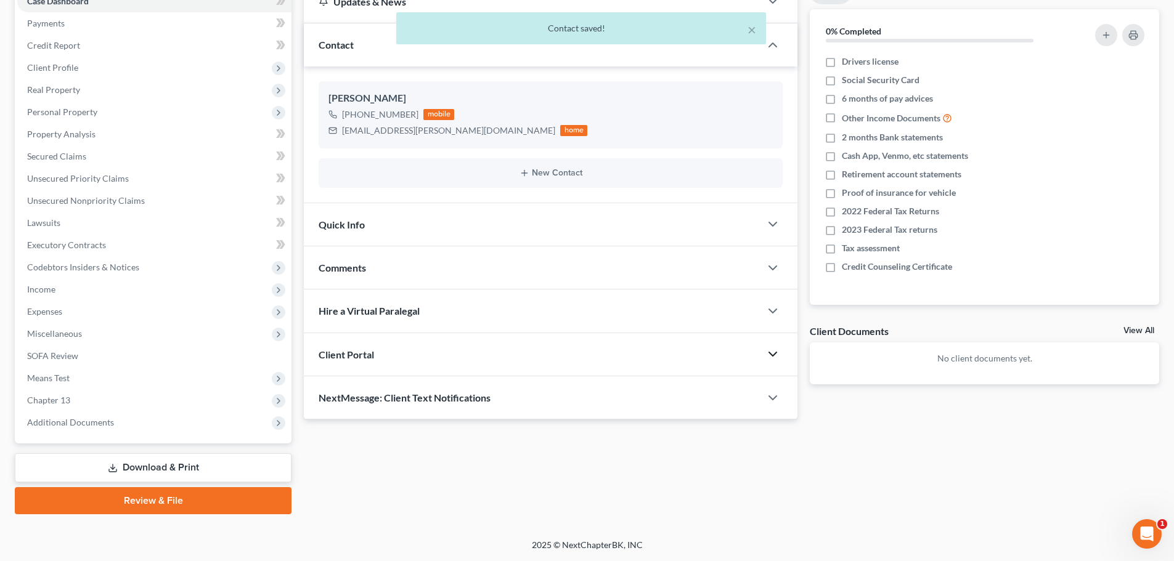
click at [772, 354] on icon "button" at bounding box center [772, 354] width 15 height 15
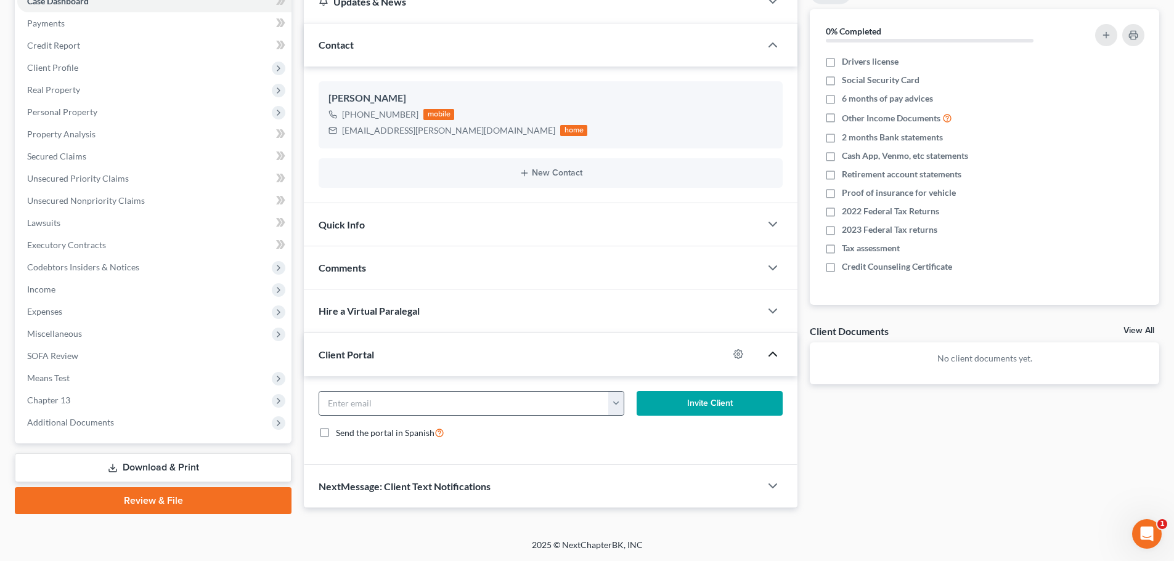
click at [612, 408] on button "button" at bounding box center [615, 403] width 15 height 23
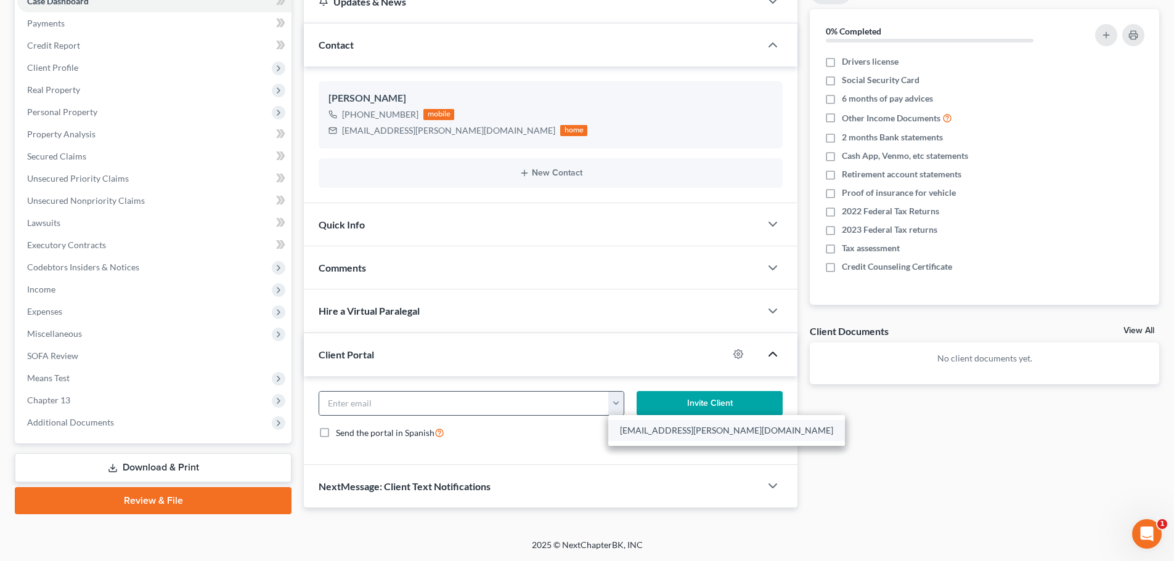
click at [616, 431] on link "[EMAIL_ADDRESS][PERSON_NAME][DOMAIN_NAME]" at bounding box center [726, 430] width 237 height 21
type input "[EMAIL_ADDRESS][PERSON_NAME][DOMAIN_NAME]"
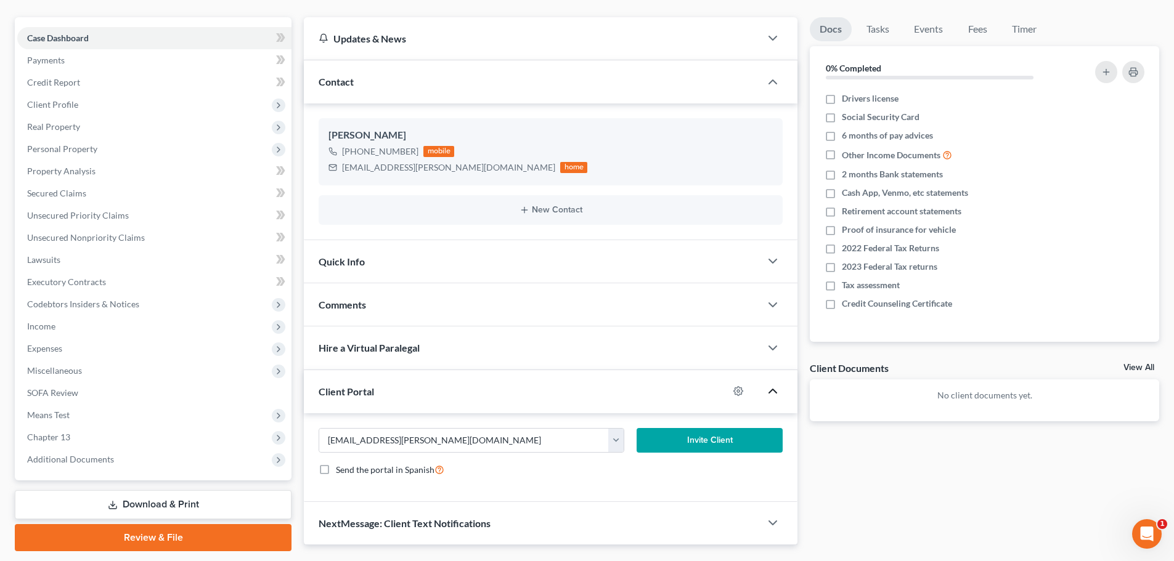
scroll to position [0, 0]
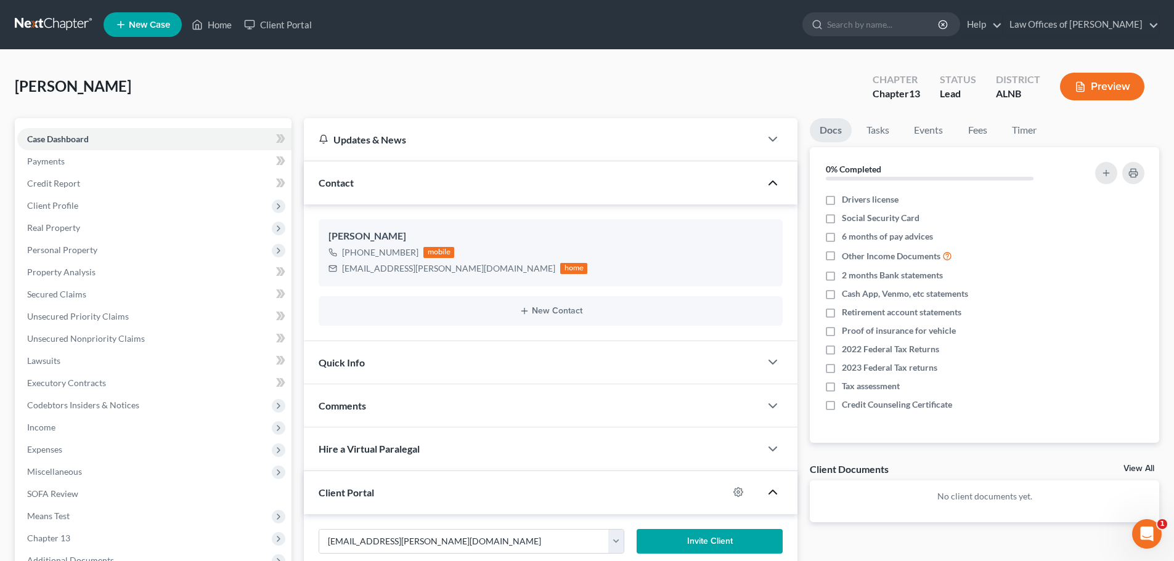
click at [772, 183] on icon "button" at bounding box center [772, 183] width 15 height 15
